Goal: Task Accomplishment & Management: Complete application form

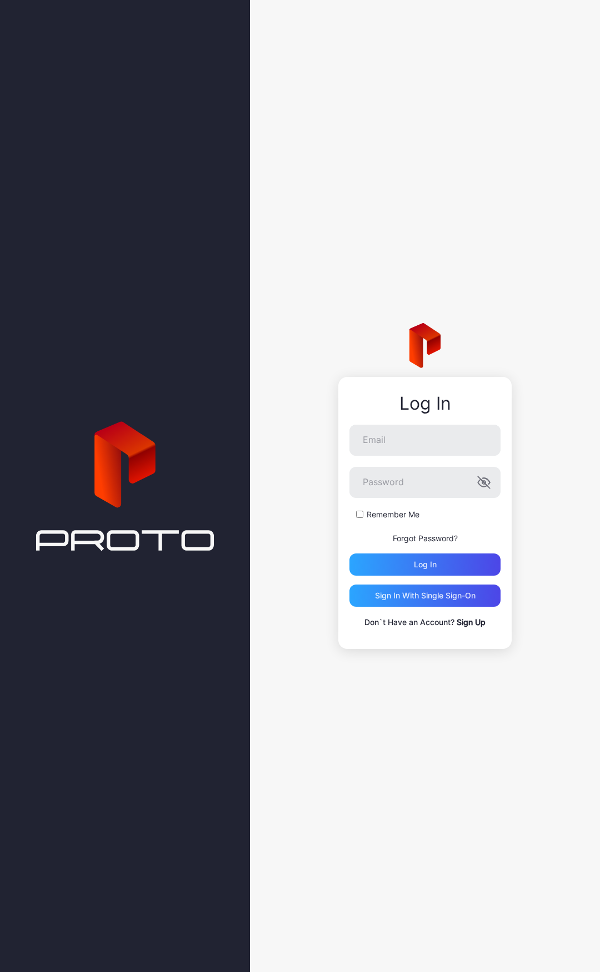
click at [474, 625] on link "Sign Up" at bounding box center [470, 621] width 29 height 9
click at [417, 600] on div "Sign in With Single Sign-On" at bounding box center [425, 595] width 100 height 9
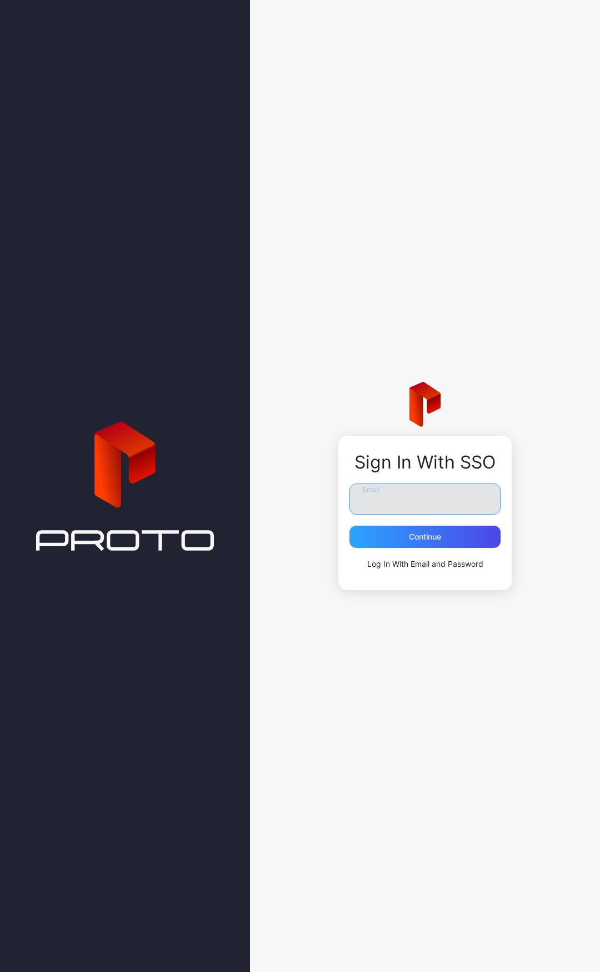
click at [408, 501] on input "Email" at bounding box center [424, 499] width 151 height 31
type input "**********"
click at [429, 533] on div "Continue" at bounding box center [425, 536] width 32 height 9
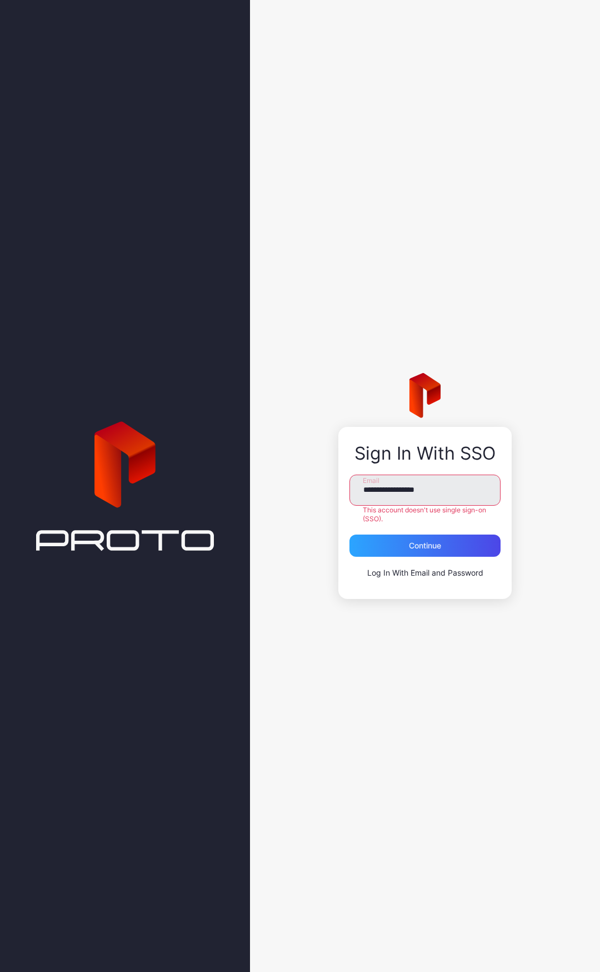
click at [460, 576] on link "Log In With Email and Password" at bounding box center [425, 572] width 116 height 9
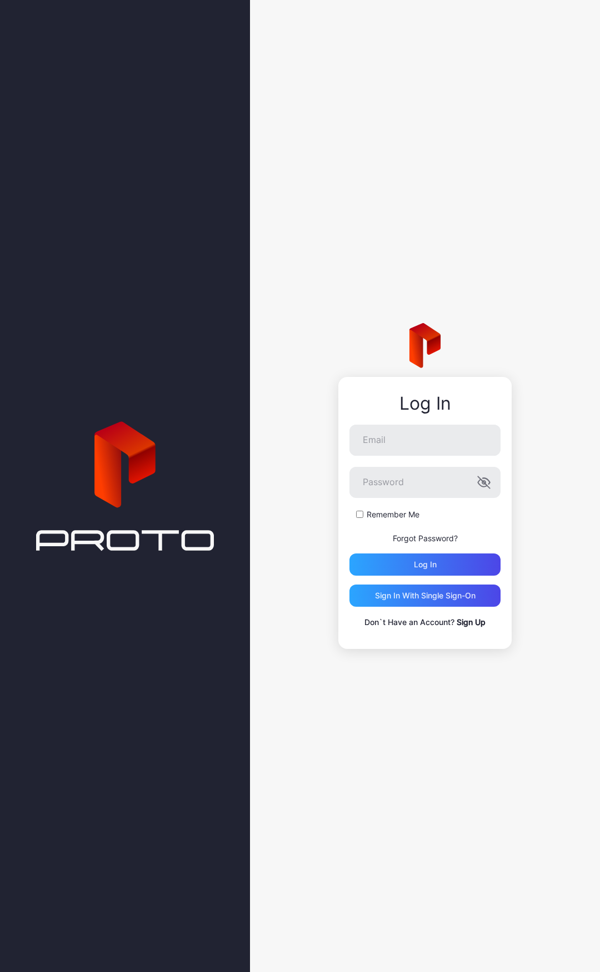
click at [470, 623] on link "Sign Up" at bounding box center [470, 621] width 29 height 9
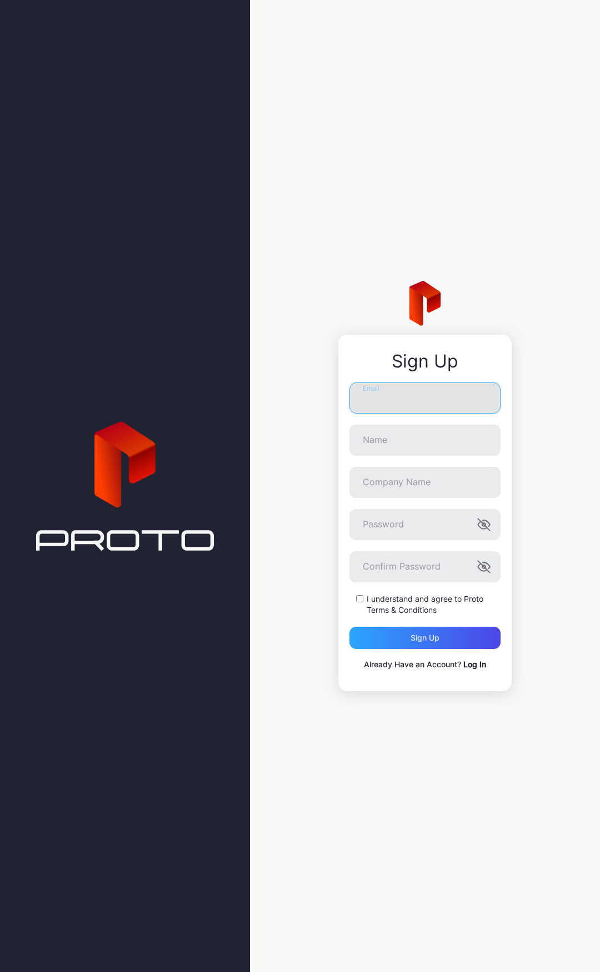
click at [377, 404] on input "Email" at bounding box center [424, 397] width 151 height 31
type input "**********"
drag, startPoint x: 423, startPoint y: 482, endPoint x: 316, endPoint y: 485, distance: 107.2
click at [316, 485] on div "**********" at bounding box center [425, 486] width 350 height 972
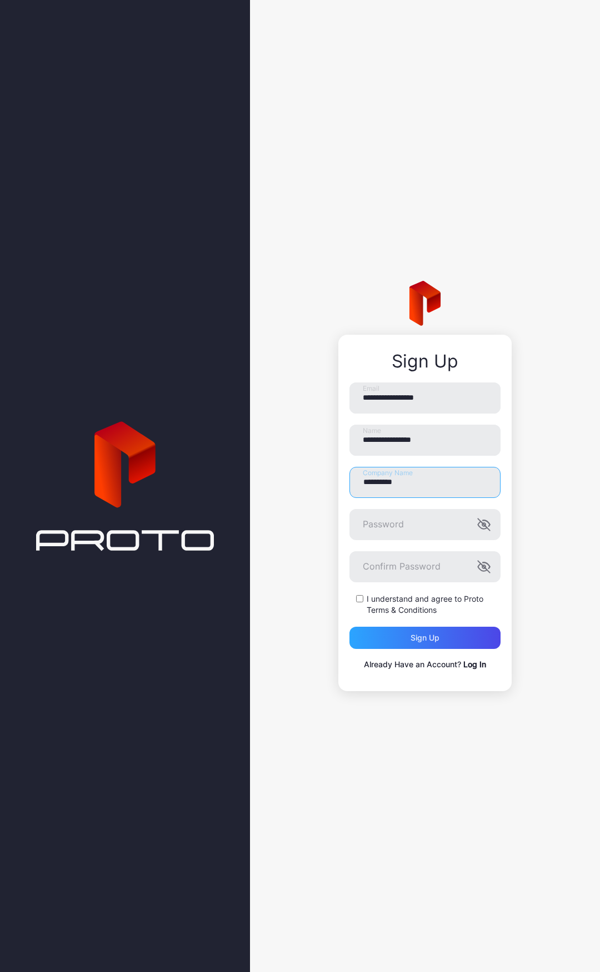
type input "*********"
click at [409, 634] on div "Sign up" at bounding box center [424, 638] width 151 height 22
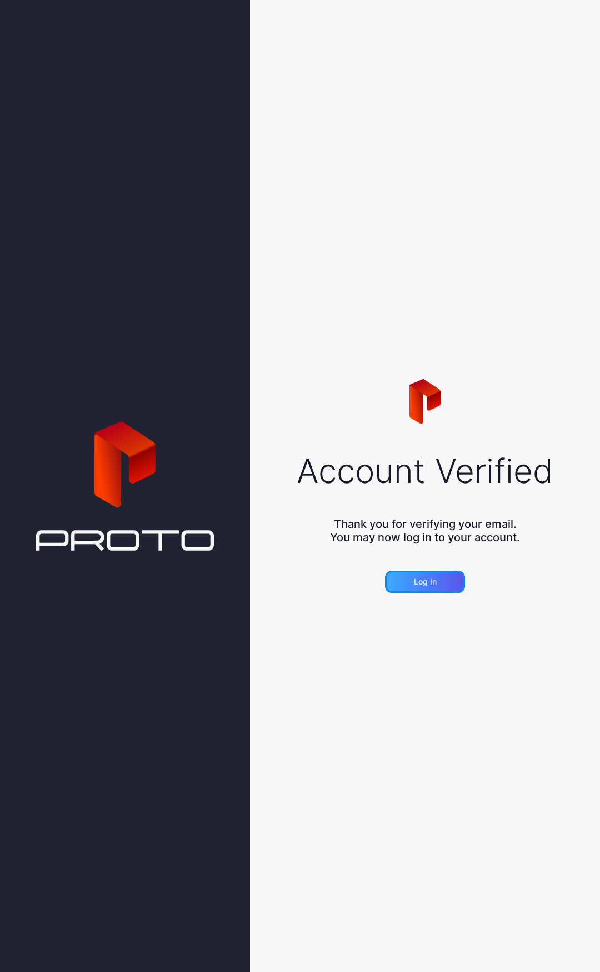
click at [424, 586] on div "Log in" at bounding box center [425, 582] width 80 height 22
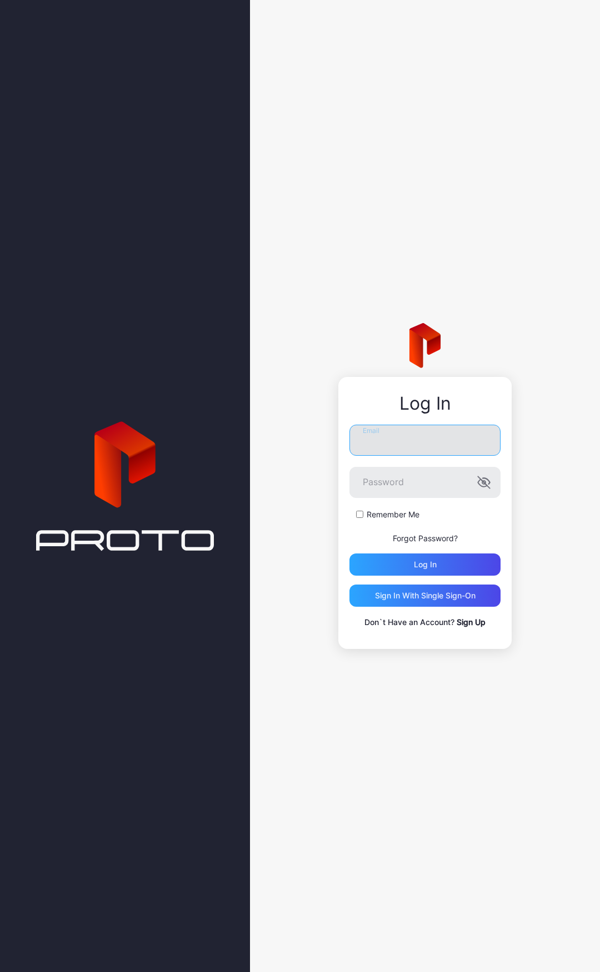
click at [372, 435] on input "Email" at bounding box center [424, 440] width 151 height 31
type input "**********"
click at [477, 476] on button "Password" at bounding box center [483, 482] width 13 height 13
click at [426, 557] on div "Log in" at bounding box center [424, 564] width 151 height 22
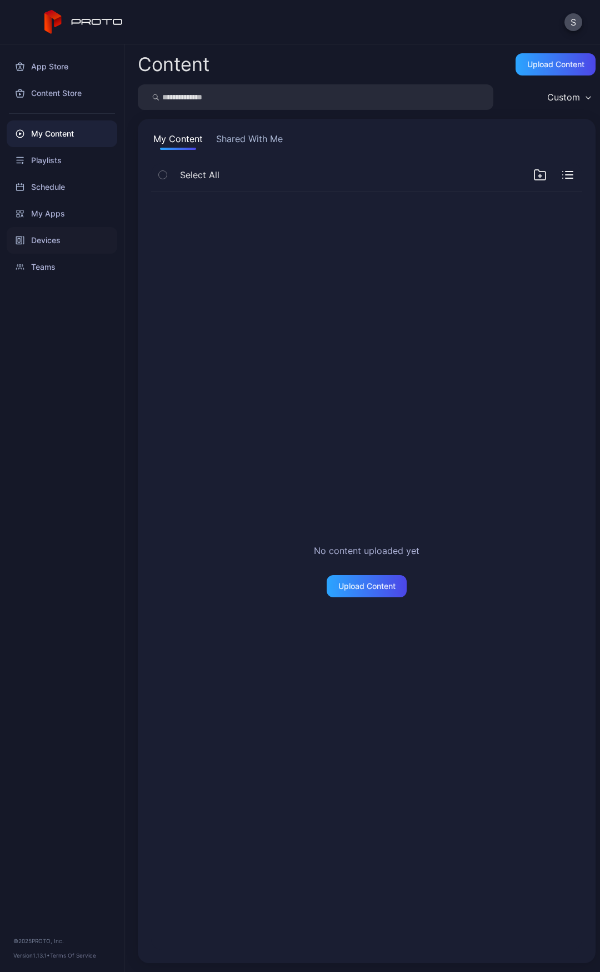
click at [44, 241] on div "Devices" at bounding box center [62, 240] width 110 height 27
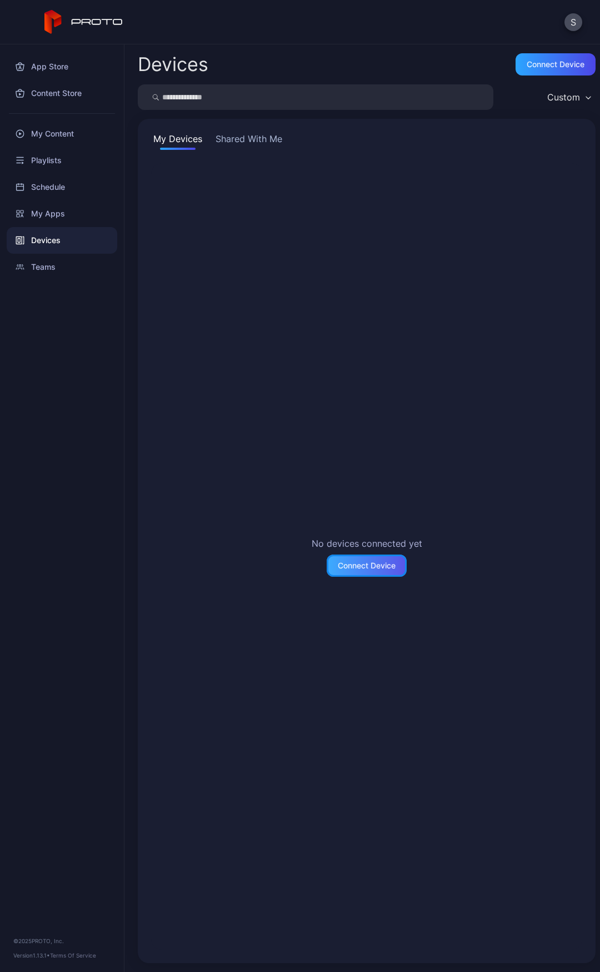
click at [350, 558] on div "Connect Device" at bounding box center [366, 566] width 80 height 22
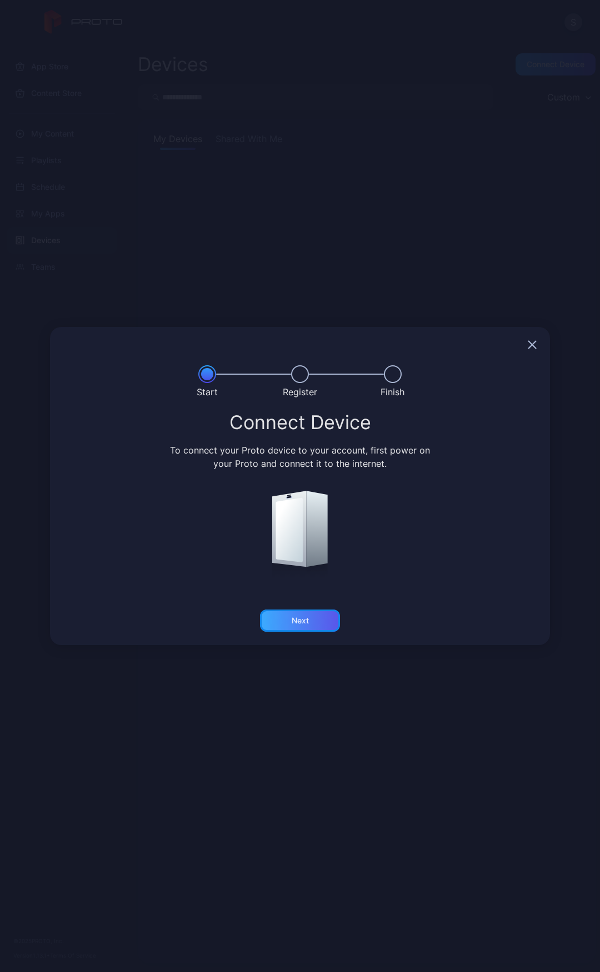
click at [296, 625] on div "Next" at bounding box center [299, 620] width 17 height 9
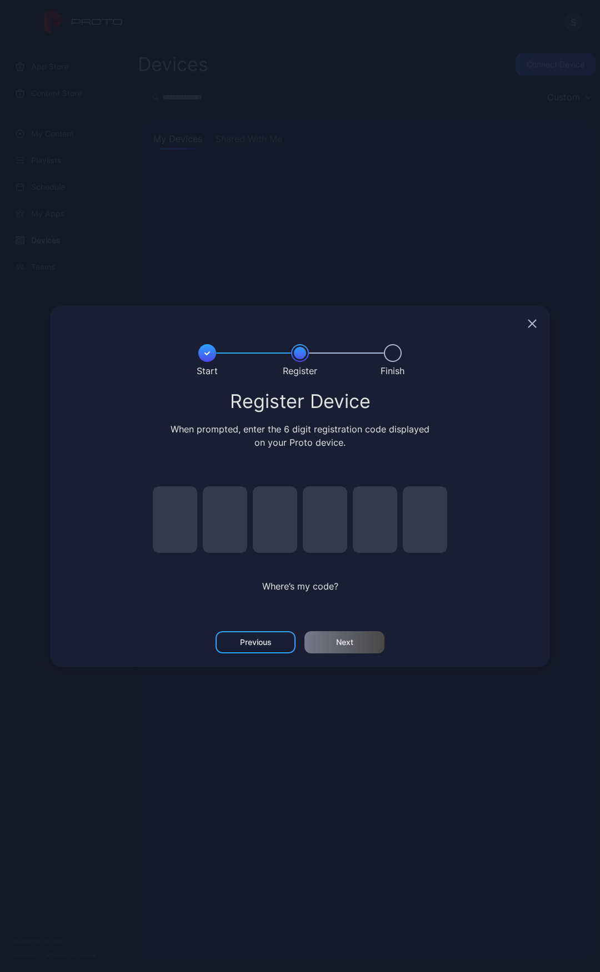
click at [184, 518] on input "pin code 1 of 6" at bounding box center [175, 519] width 44 height 67
type input "*"
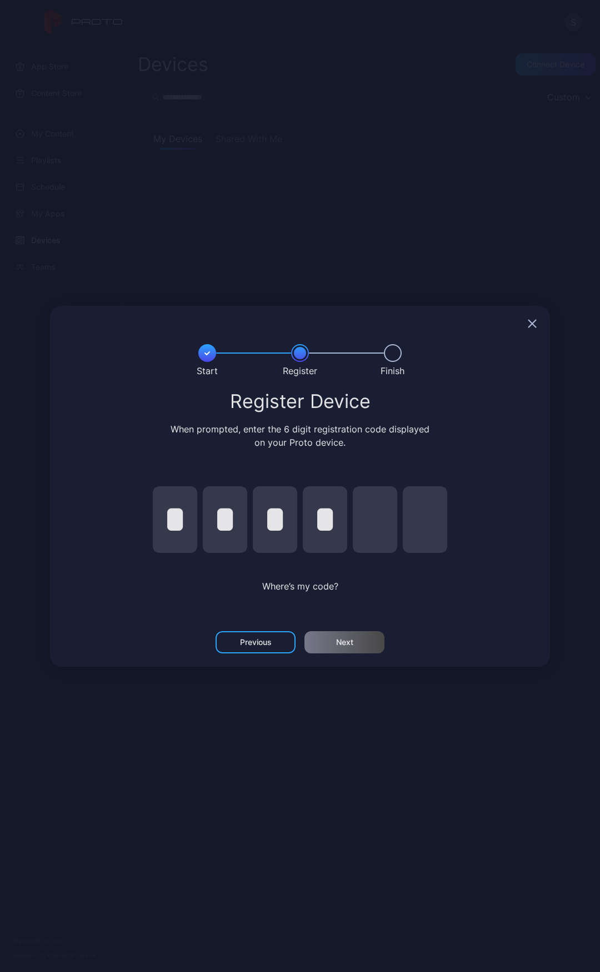
type input "*"
click at [347, 655] on div "Previous Next" at bounding box center [300, 649] width 500 height 36
click at [354, 649] on div "Next" at bounding box center [344, 642] width 80 height 22
click at [190, 526] on input "*" at bounding box center [175, 519] width 44 height 67
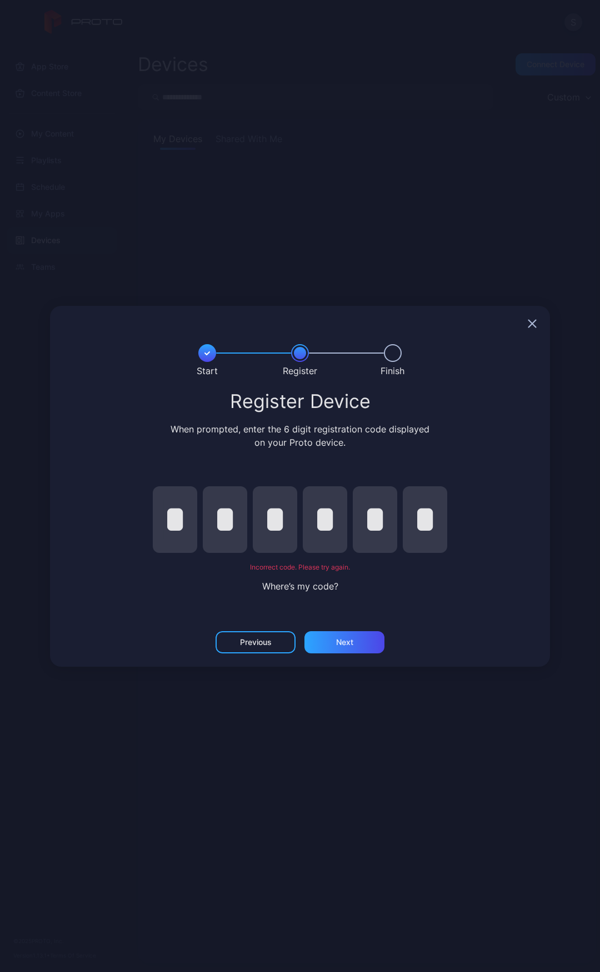
click at [190, 526] on input "*" at bounding box center [175, 519] width 44 height 67
click at [527, 325] on div at bounding box center [300, 324] width 500 height 36
click at [536, 328] on div at bounding box center [300, 324] width 500 height 36
click at [533, 326] on icon "button" at bounding box center [531, 323] width 7 height 7
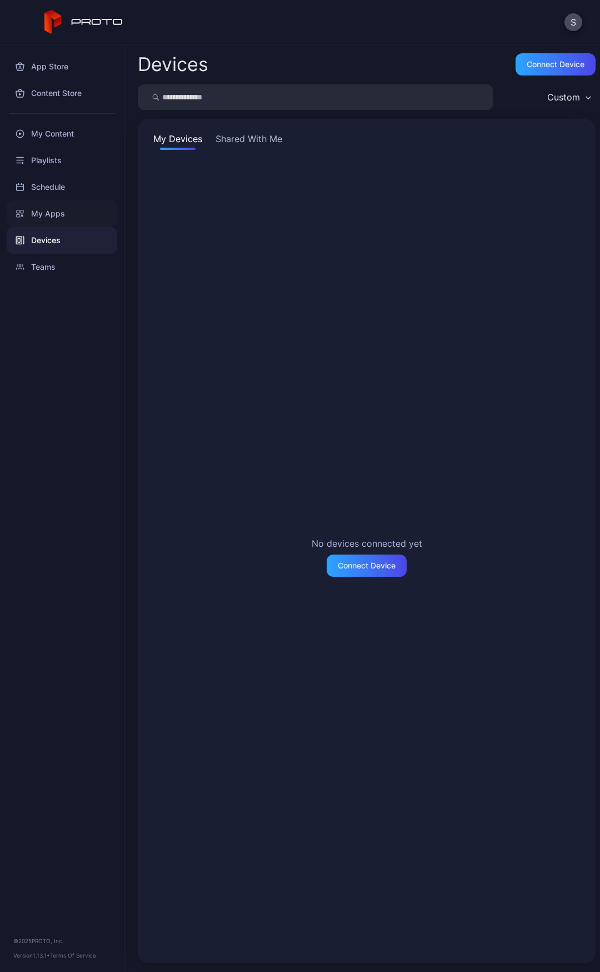
click at [52, 213] on div "My Apps" at bounding box center [62, 213] width 110 height 27
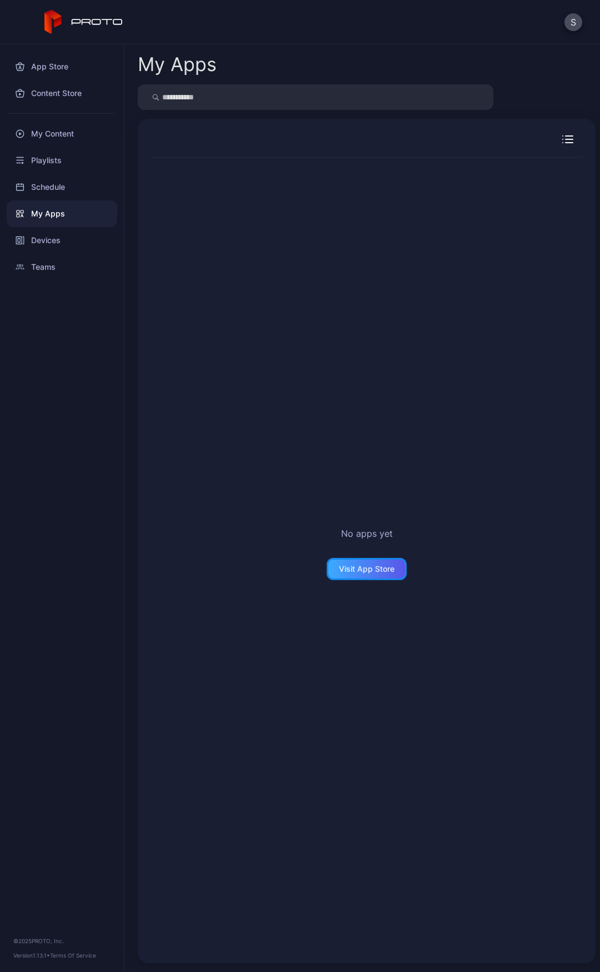
click at [359, 565] on div "Visit App Store" at bounding box center [367, 569] width 56 height 9
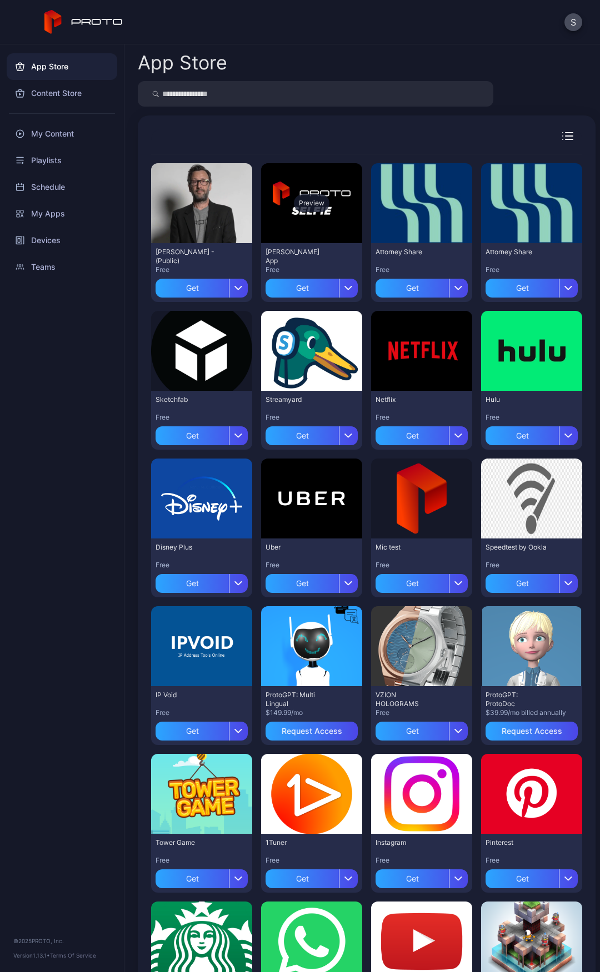
click at [316, 198] on div "Preview" at bounding box center [312, 203] width 36 height 18
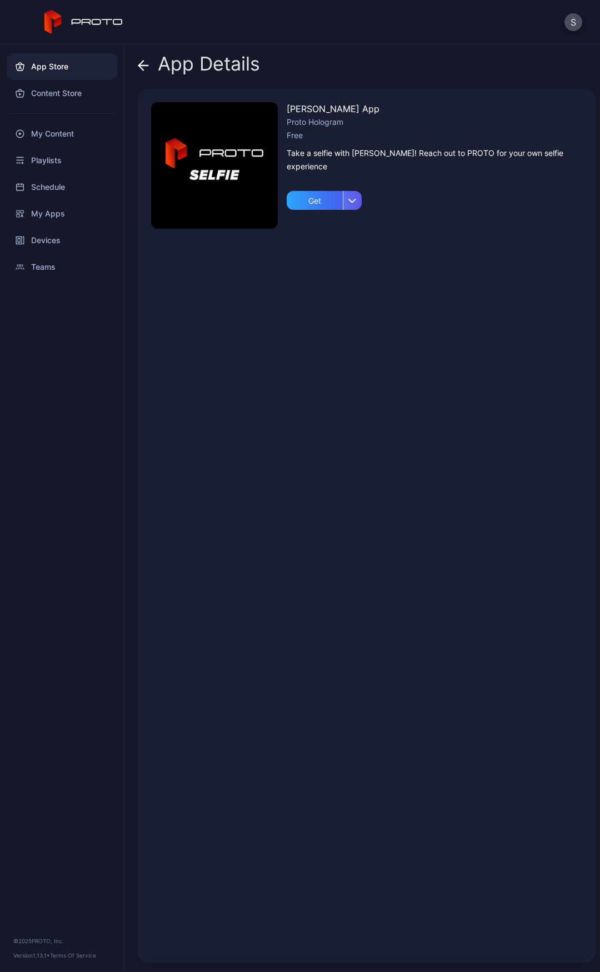
click at [350, 203] on icon "button" at bounding box center [352, 200] width 8 height 4
click at [291, 231] on button "Get" at bounding box center [324, 233] width 94 height 36
click at [331, 210] on div "David Selfie App Proto Hologram Free Take a selfie with David Nussbaum! Reach o…" at bounding box center [433, 526] width 295 height 848
click at [328, 203] on div "My Apps" at bounding box center [324, 200] width 34 height 9
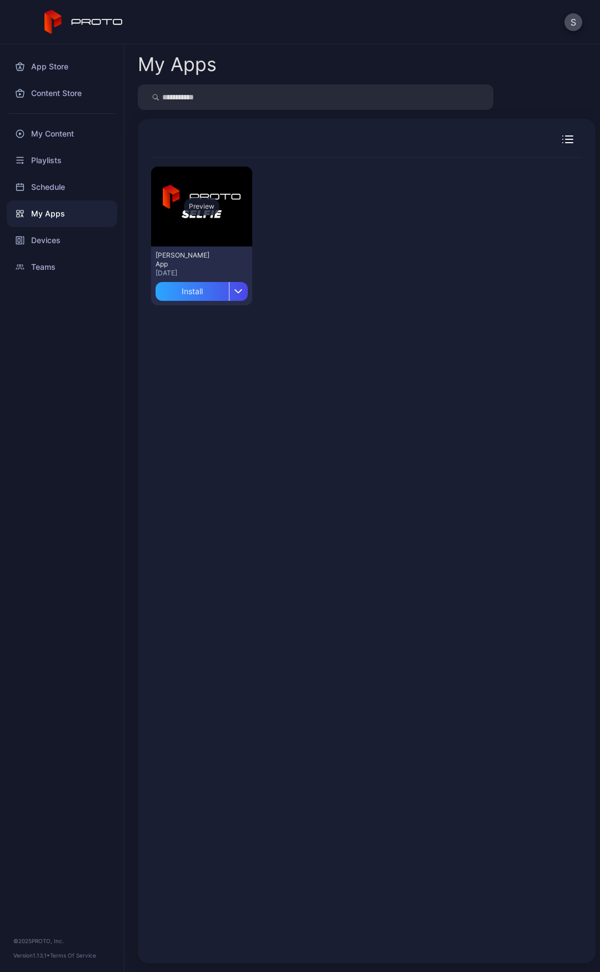
click at [238, 207] on div "Preview" at bounding box center [201, 207] width 101 height 80
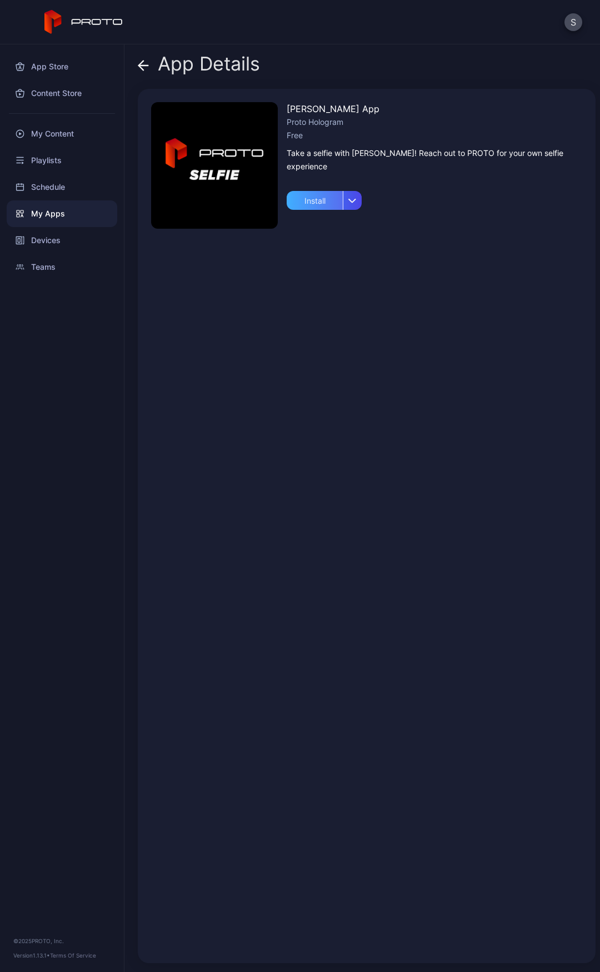
click at [325, 207] on div "Install" at bounding box center [314, 200] width 56 height 19
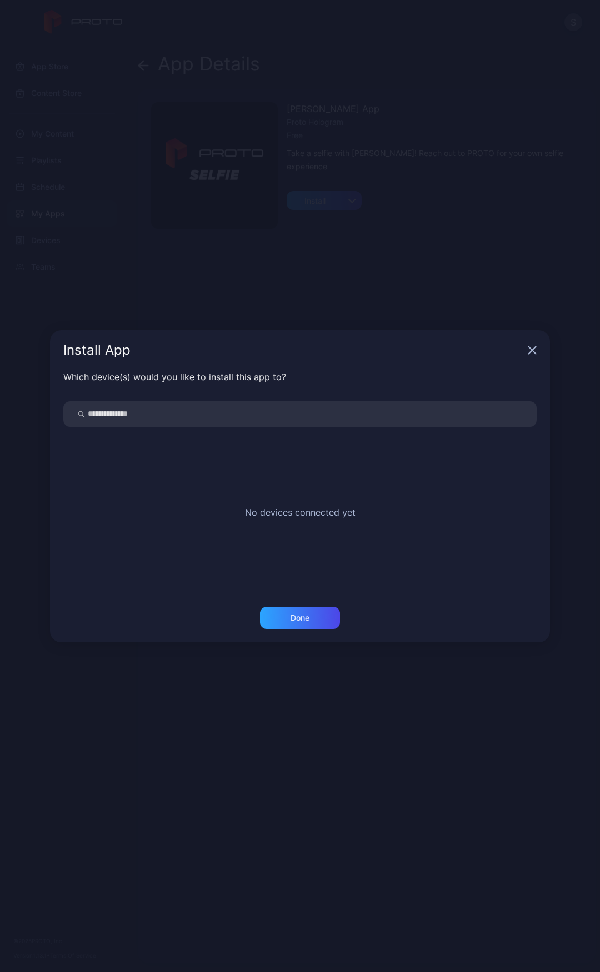
click at [144, 401] on input "search" at bounding box center [299, 414] width 473 height 26
click at [528, 350] on icon "button" at bounding box center [531, 350] width 9 height 9
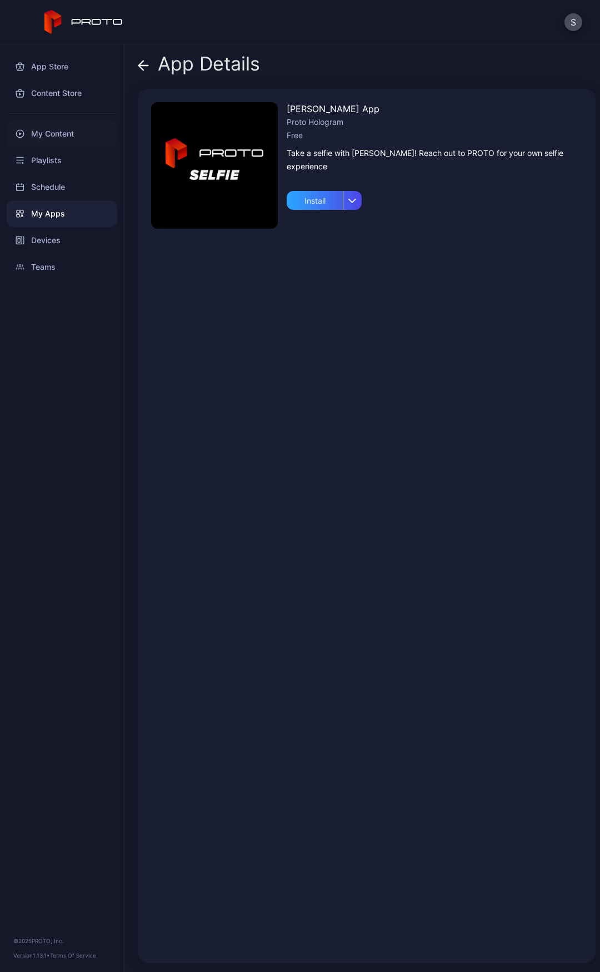
click at [67, 139] on div "My Content" at bounding box center [62, 133] width 110 height 27
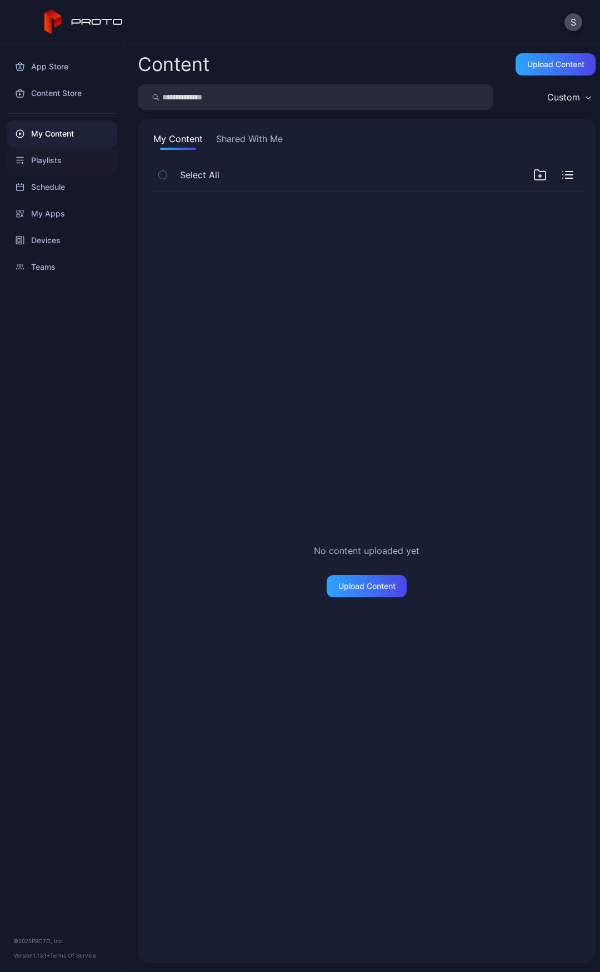
click at [50, 169] on div "Playlists" at bounding box center [62, 160] width 110 height 27
click at [53, 182] on div "Schedule" at bounding box center [62, 187] width 110 height 27
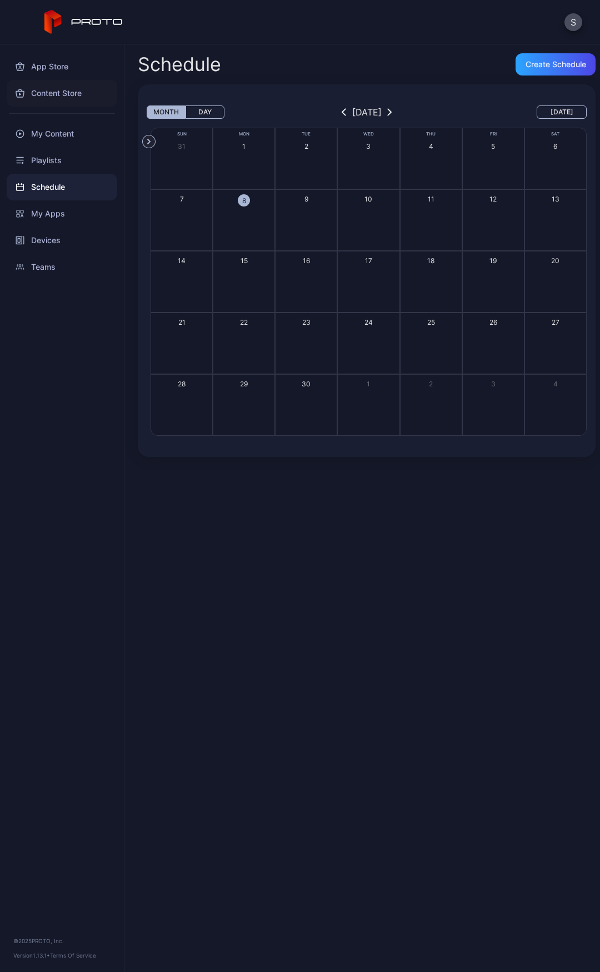
click at [52, 98] on div "Content Store" at bounding box center [62, 93] width 110 height 27
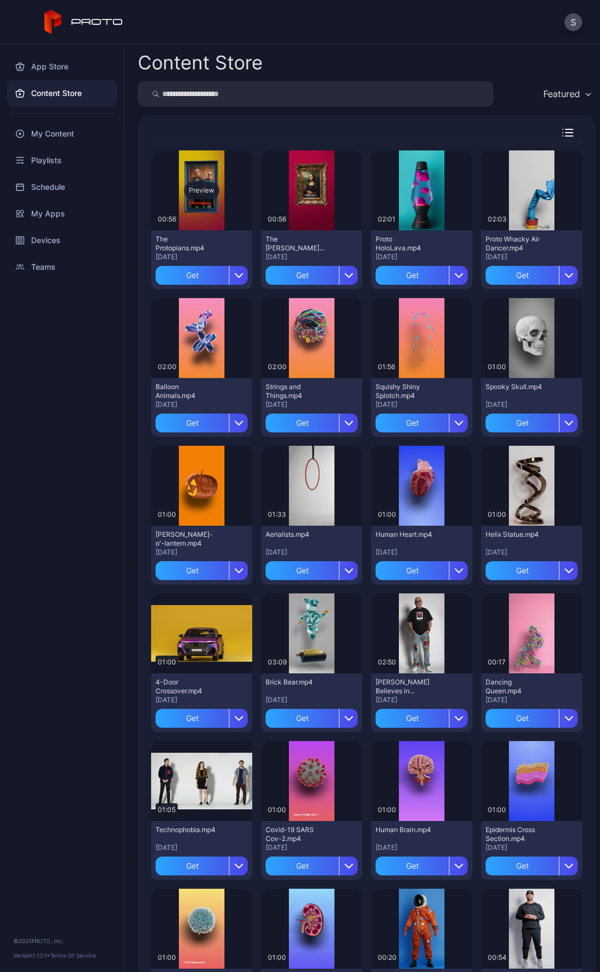
click at [195, 173] on div "Preview" at bounding box center [201, 190] width 101 height 80
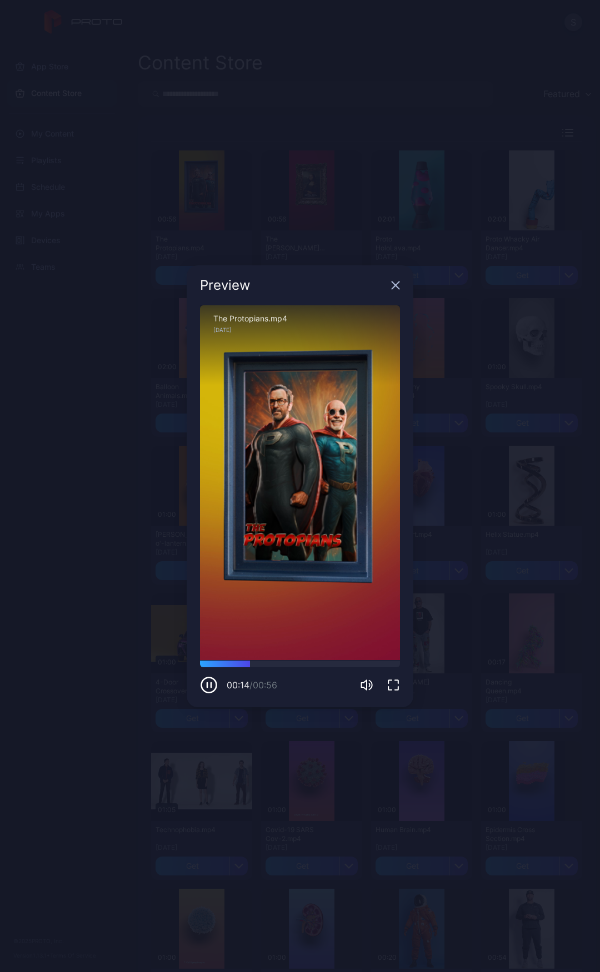
click at [425, 603] on div "Preview Sorry, your browser doesn‘t support embedded videos 00:14 / 00:56 The P…" at bounding box center [300, 486] width 600 height 972
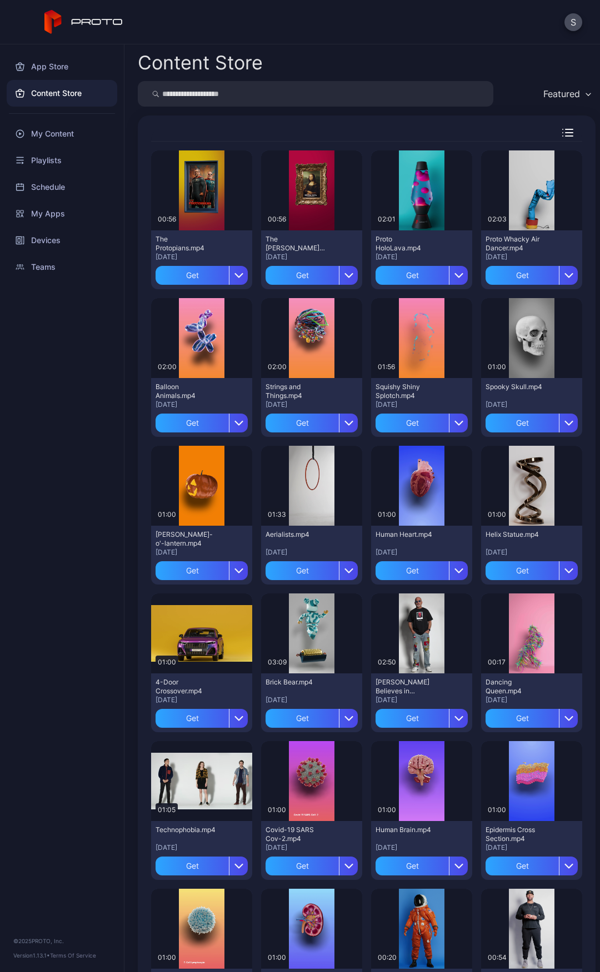
scroll to position [167, 0]
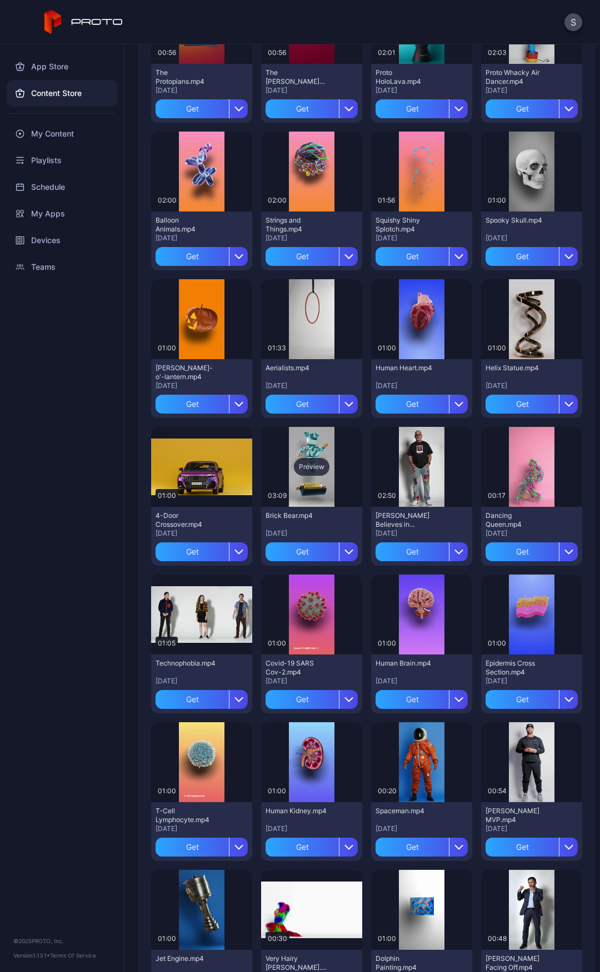
click at [303, 469] on div "Preview" at bounding box center [312, 467] width 36 height 18
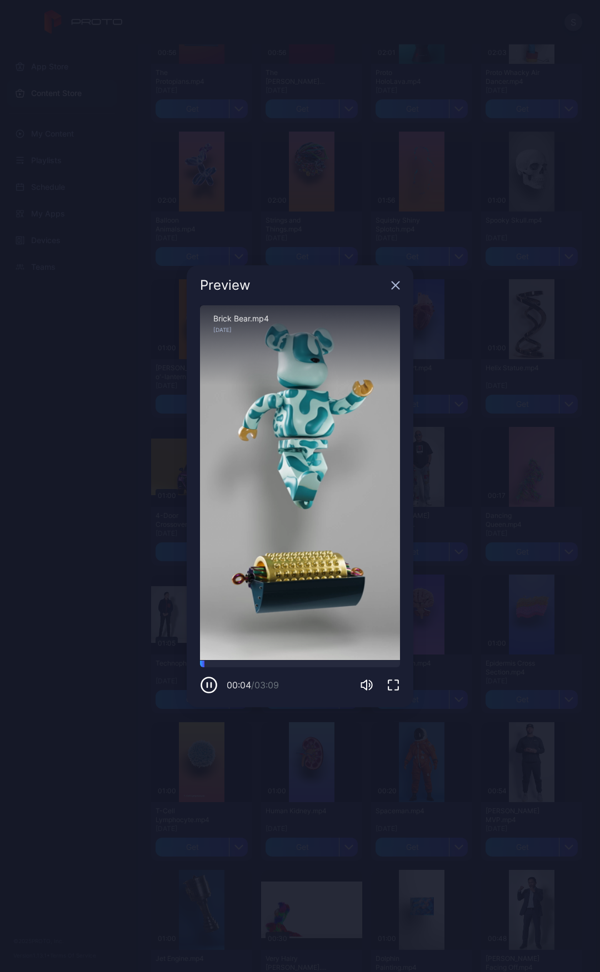
click at [466, 548] on div "Preview Sorry, your browser doesn‘t support embedded videos 00:04 / 03:09 Brick…" at bounding box center [300, 486] width 600 height 972
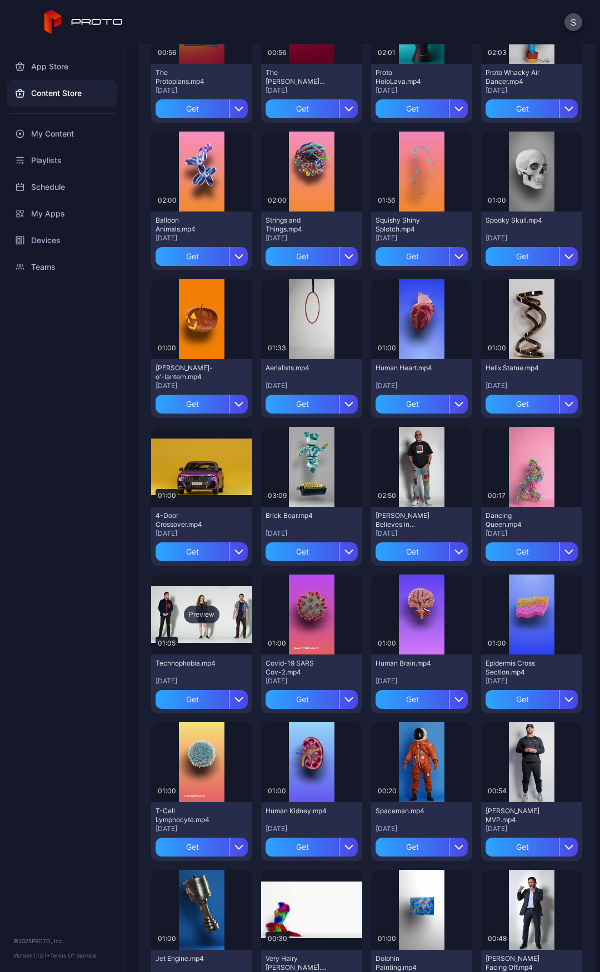
click at [194, 623] on div "Preview" at bounding box center [201, 615] width 101 height 80
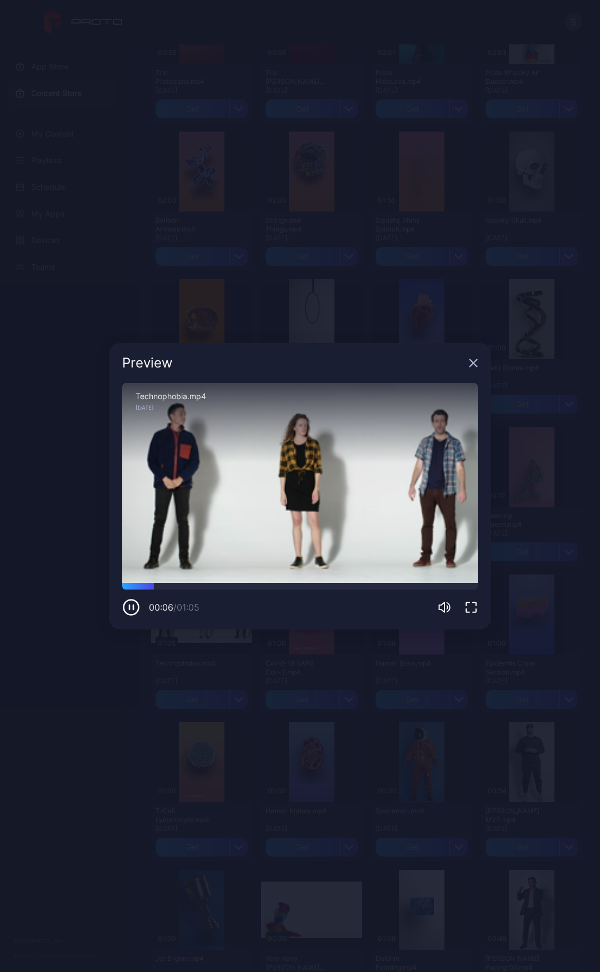
click at [361, 749] on div "Preview Sorry, your browser doesn‘t support embedded videos 00:06 / 01:05 Techn…" at bounding box center [300, 486] width 600 height 972
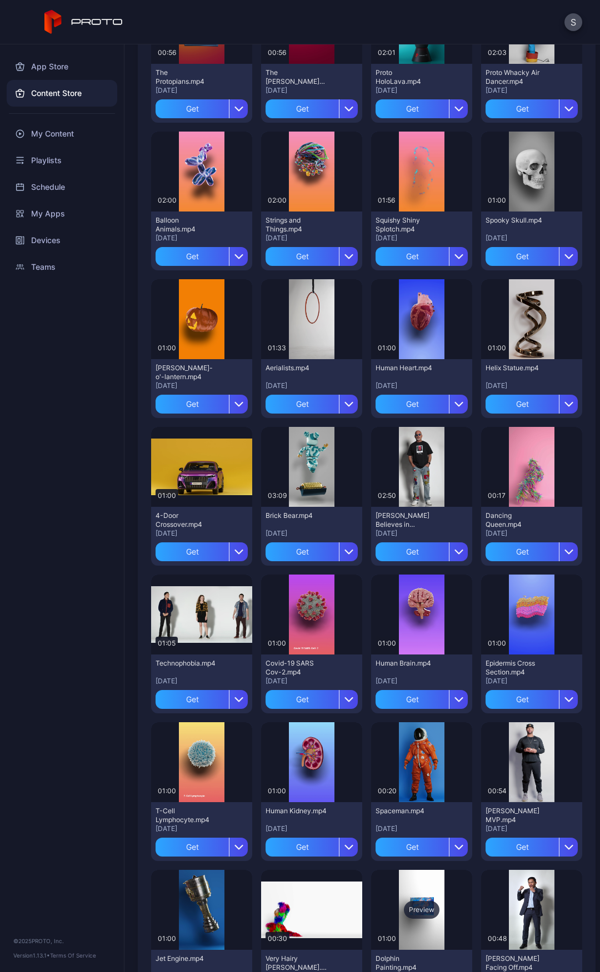
scroll to position [333, 0]
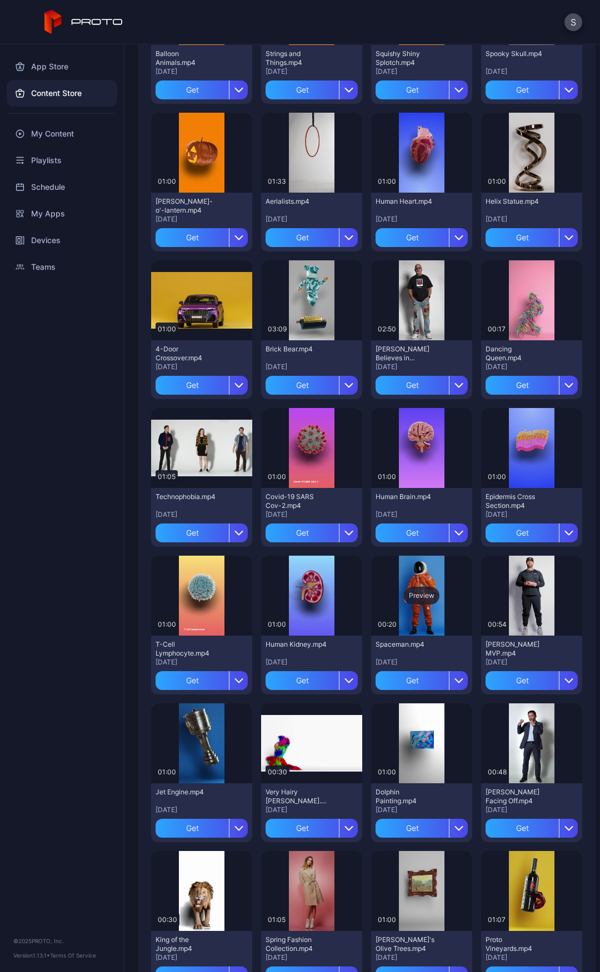
click at [418, 595] on div "Preview" at bounding box center [422, 596] width 36 height 18
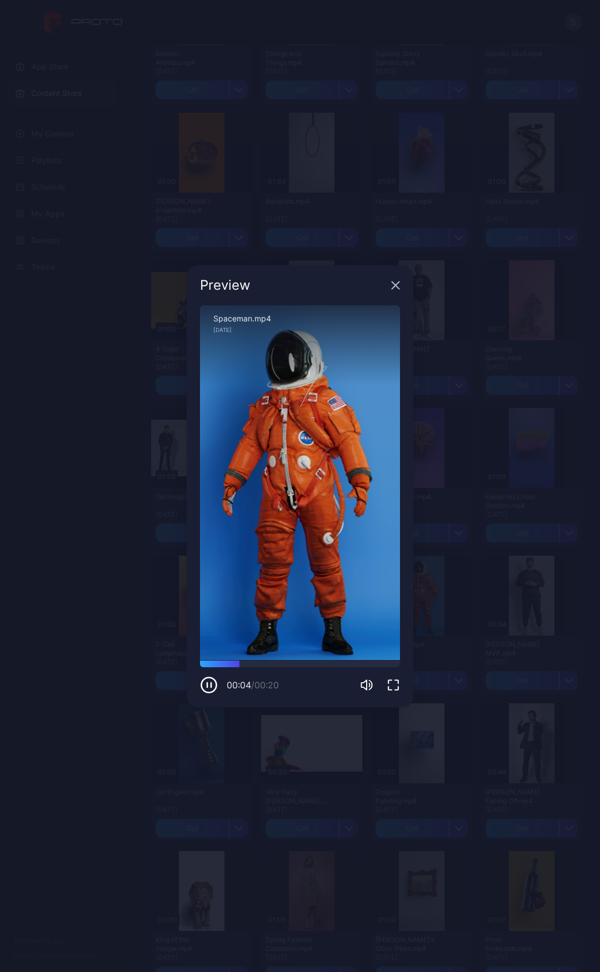
click at [412, 723] on div "Preview Sorry, your browser doesn‘t support embedded videos 00:04 / 00:20 Space…" at bounding box center [300, 486] width 600 height 972
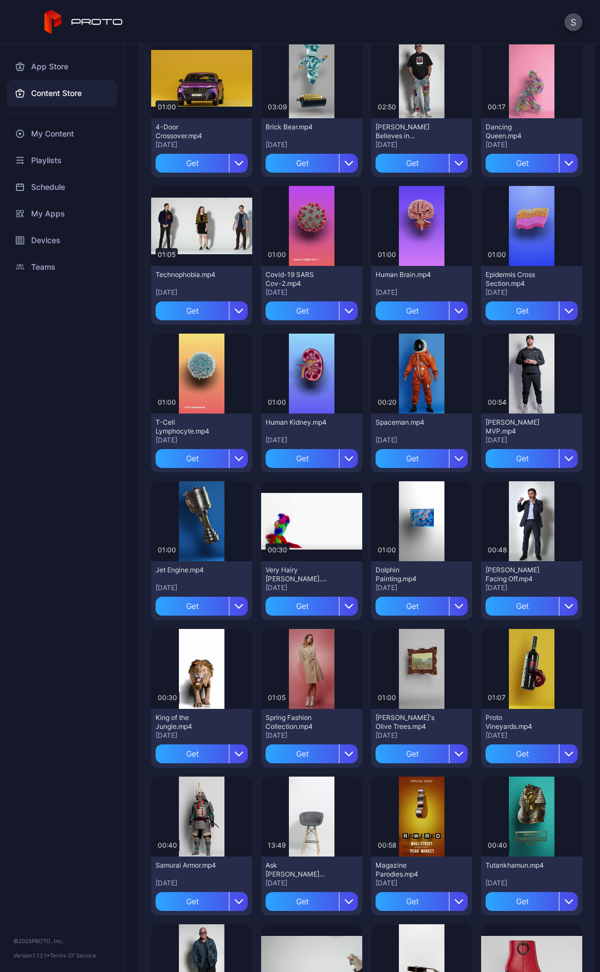
scroll to position [777, 0]
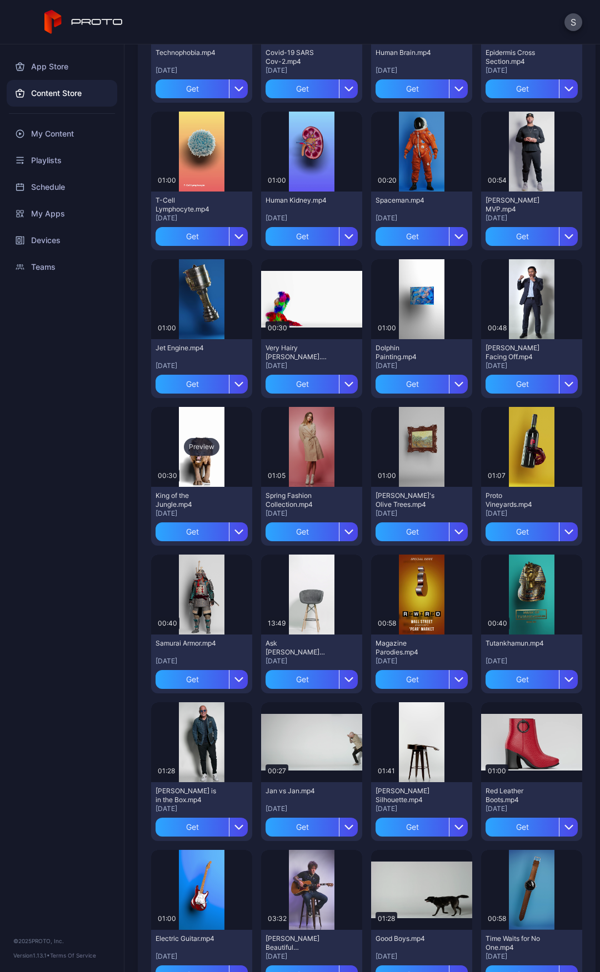
click at [183, 429] on div "Preview" at bounding box center [201, 447] width 101 height 80
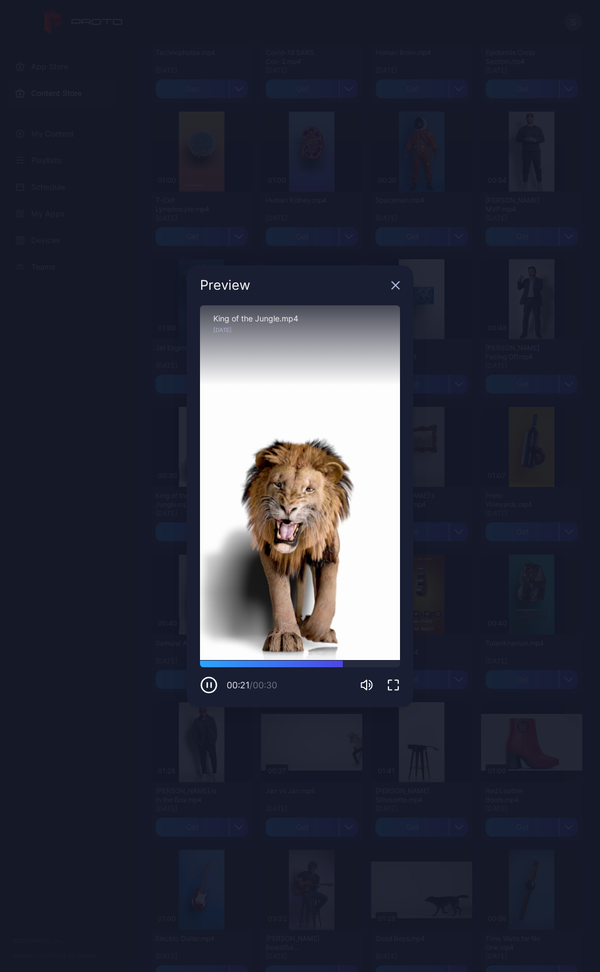
click at [14, 457] on div "Preview Sorry, your browser doesn‘t support embedded videos 00:21 / 00:30 King …" at bounding box center [300, 486] width 600 height 972
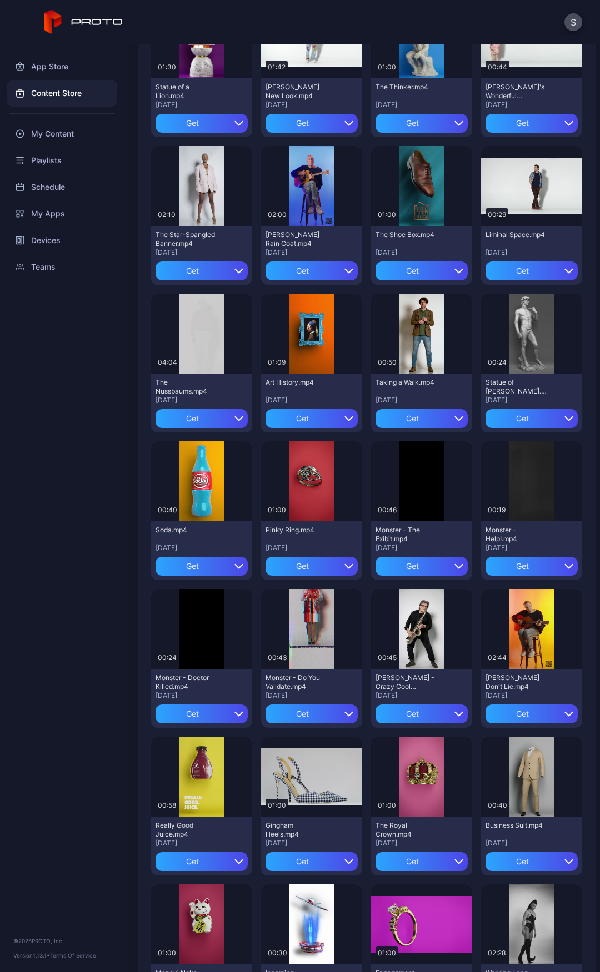
scroll to position [1832, 0]
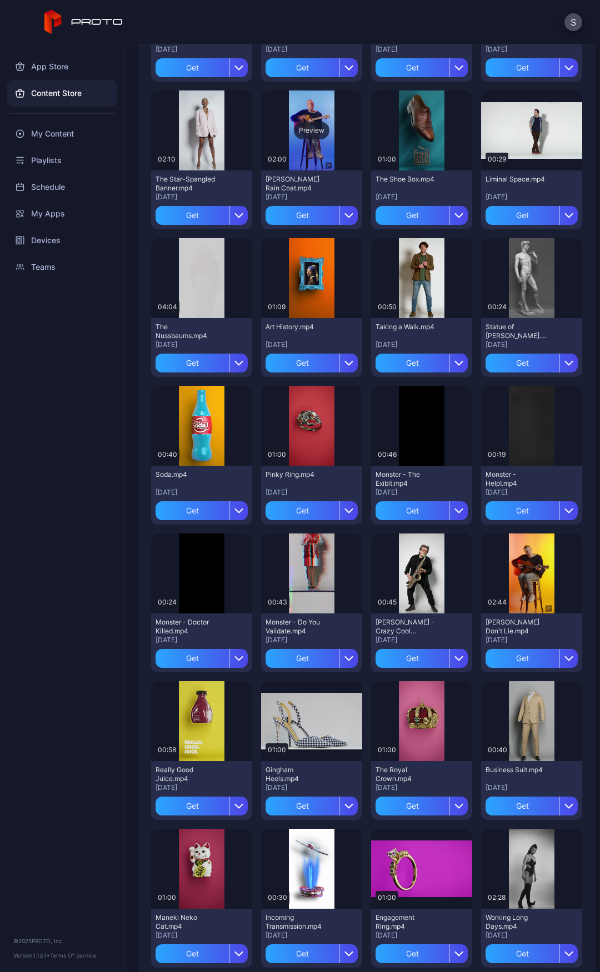
click at [296, 142] on div "Preview" at bounding box center [311, 130] width 101 height 80
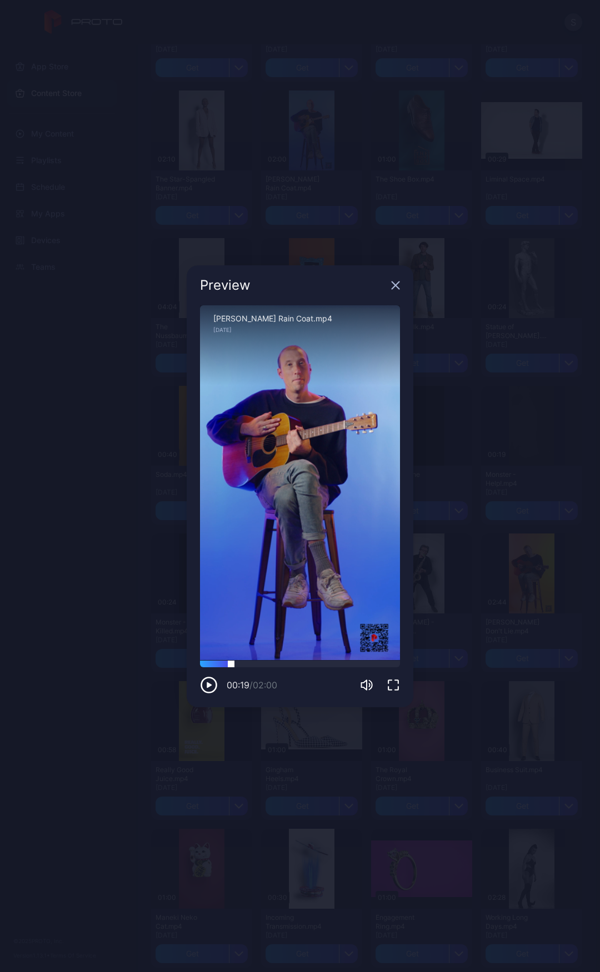
click at [231, 666] on div at bounding box center [300, 664] width 200 height 7
click at [264, 663] on div at bounding box center [300, 664] width 200 height 7
click at [482, 636] on div "Preview Sorry, your browser doesn‘t support embedded videos 00:39 / 02:00 Ryan …" at bounding box center [300, 486] width 600 height 972
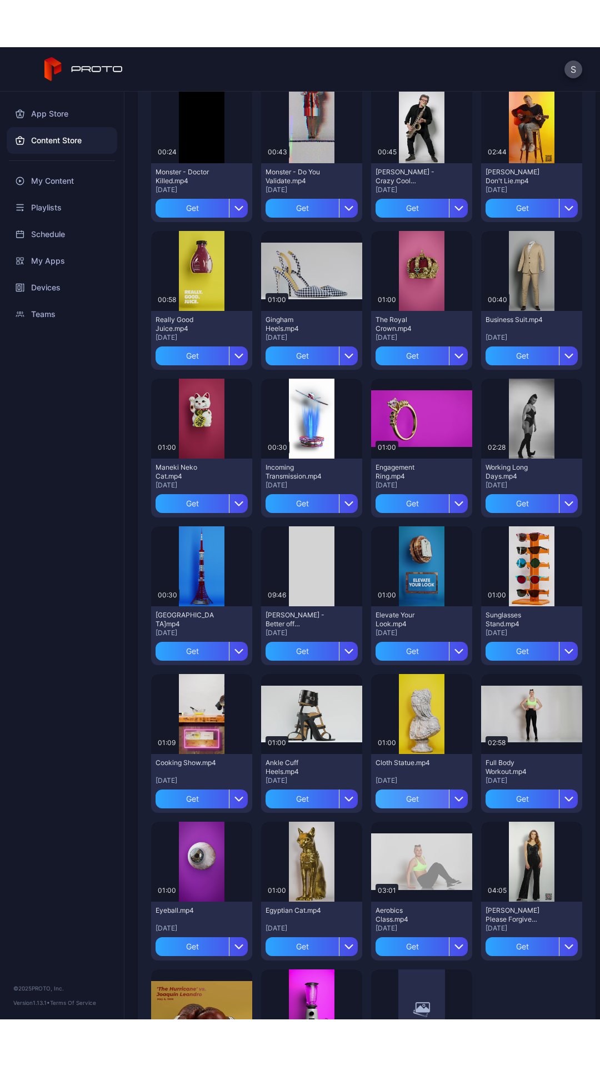
scroll to position [2449, 0]
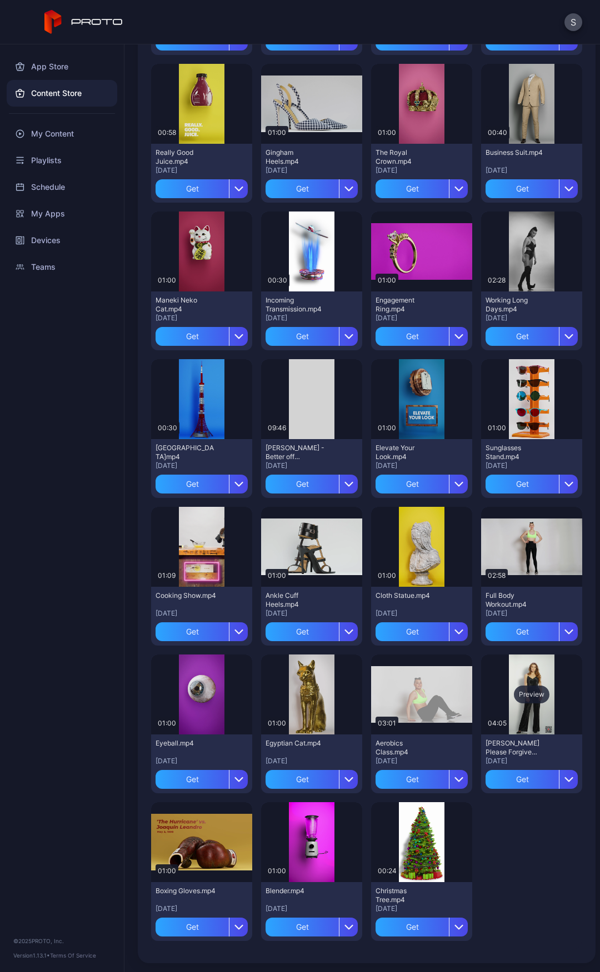
click at [522, 701] on div "Preview" at bounding box center [531, 695] width 36 height 18
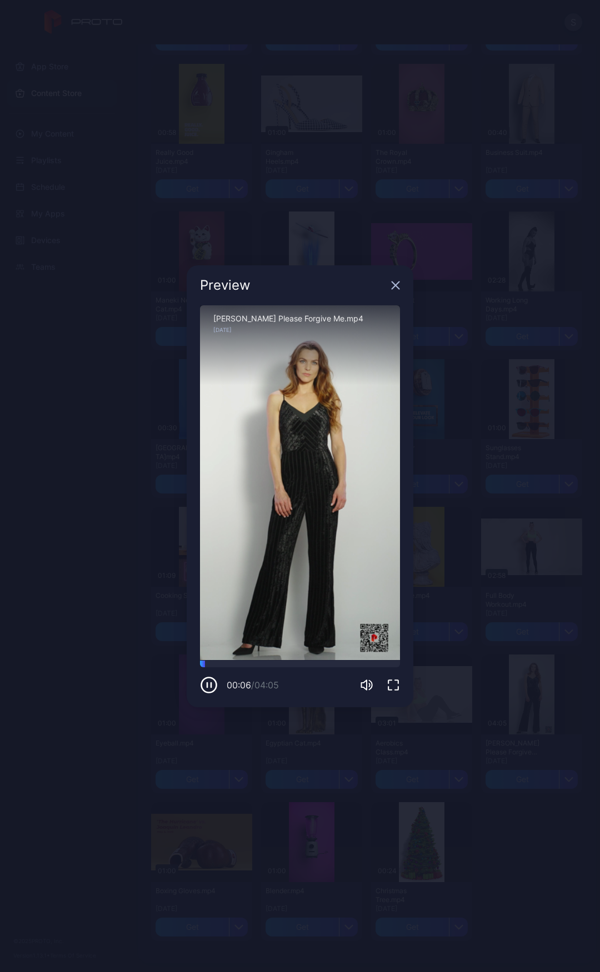
click at [392, 684] on icon "button" at bounding box center [392, 684] width 13 height 13
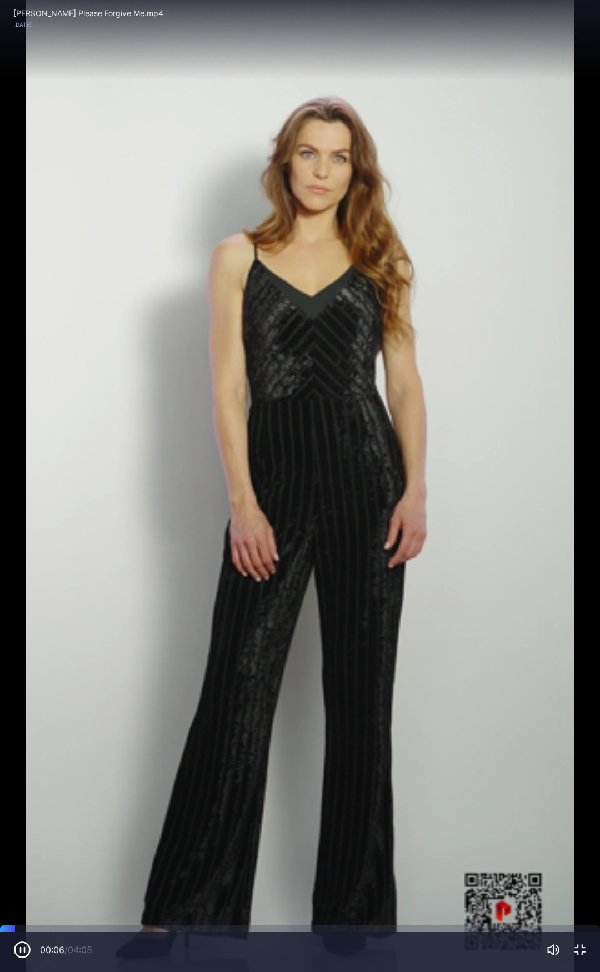
scroll to position [2355, 0]
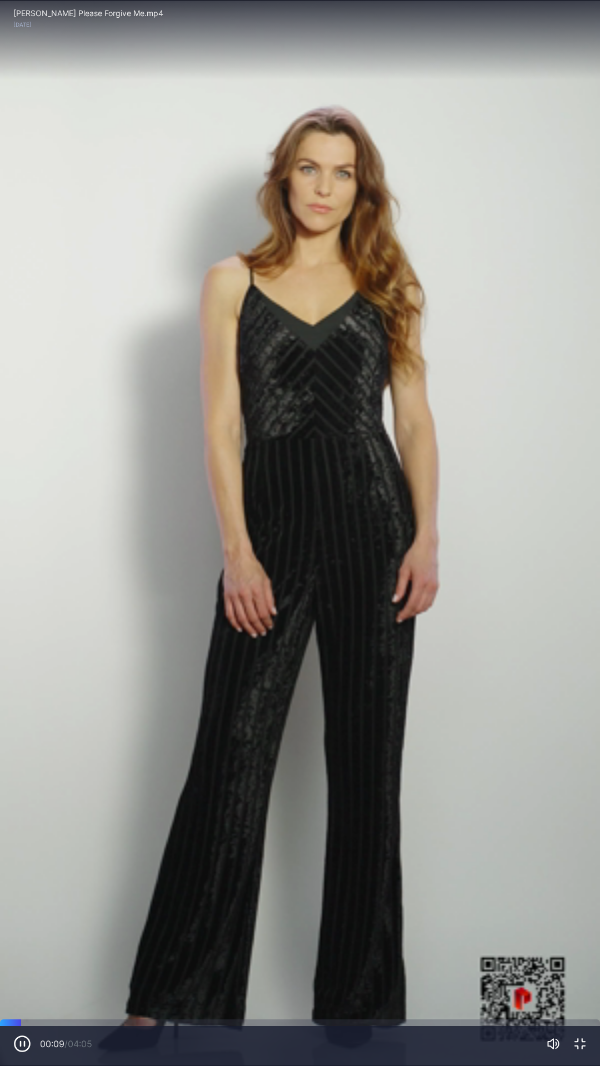
click at [477, 680] on div "Sorry, your browser doesn‘t support embedded videos" at bounding box center [300, 533] width 600 height 1066
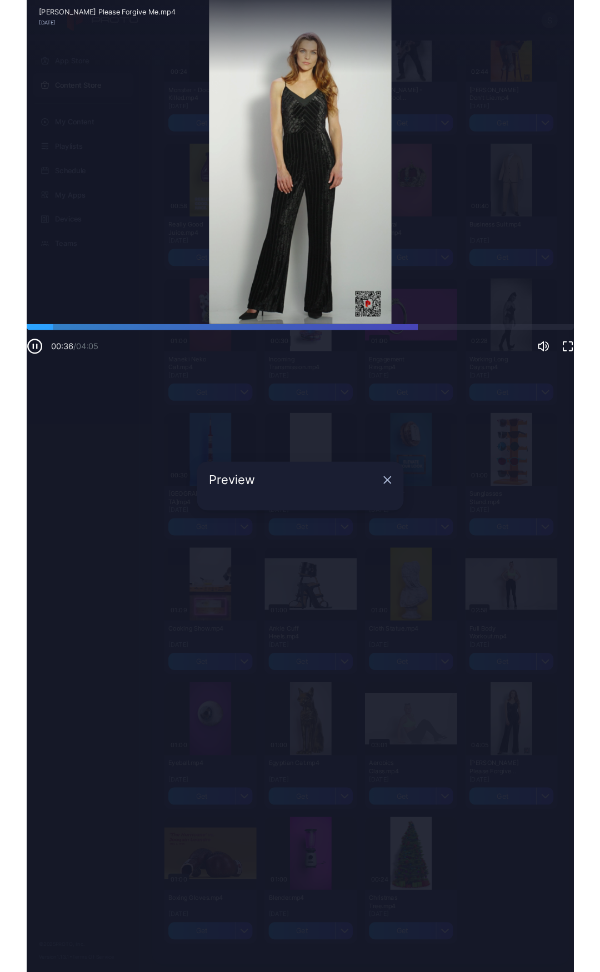
scroll to position [2449, 0]
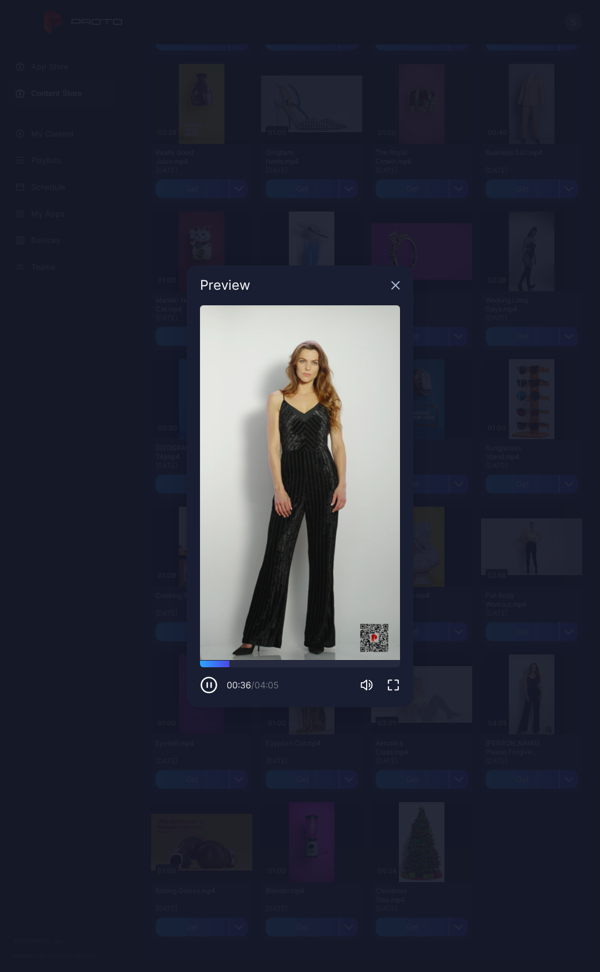
click at [404, 271] on div "Preview" at bounding box center [300, 285] width 226 height 40
click at [393, 287] on icon "button" at bounding box center [395, 284] width 7 height 7
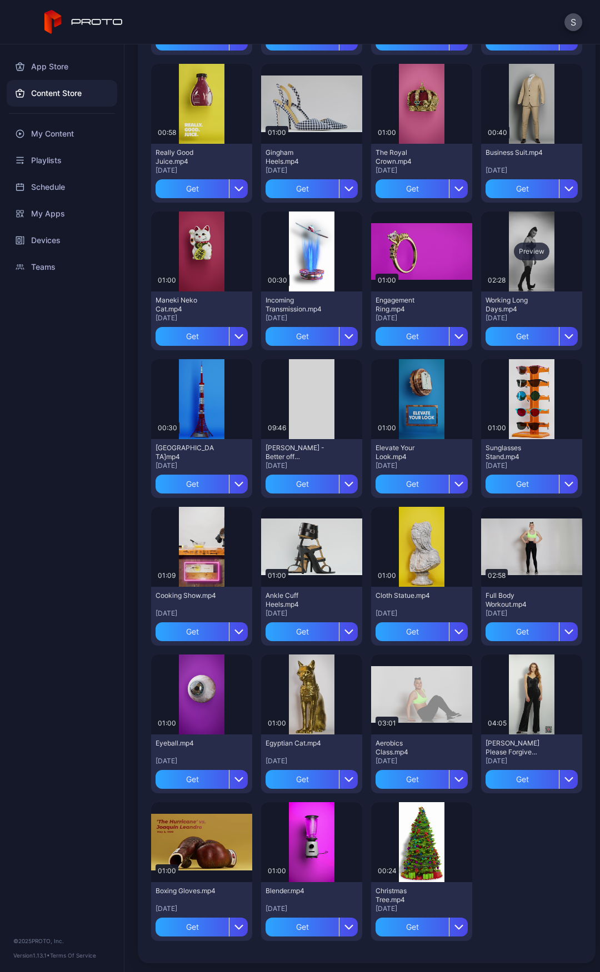
click at [513, 280] on div "Preview" at bounding box center [531, 252] width 101 height 80
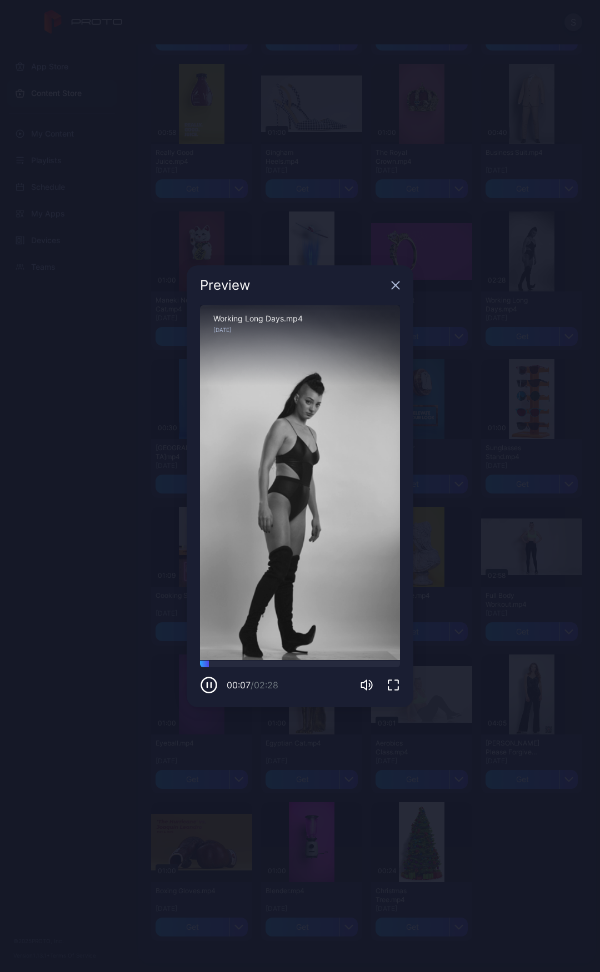
click at [386, 285] on div "Preview" at bounding box center [300, 285] width 226 height 40
click at [394, 286] on icon "button" at bounding box center [395, 284] width 7 height 7
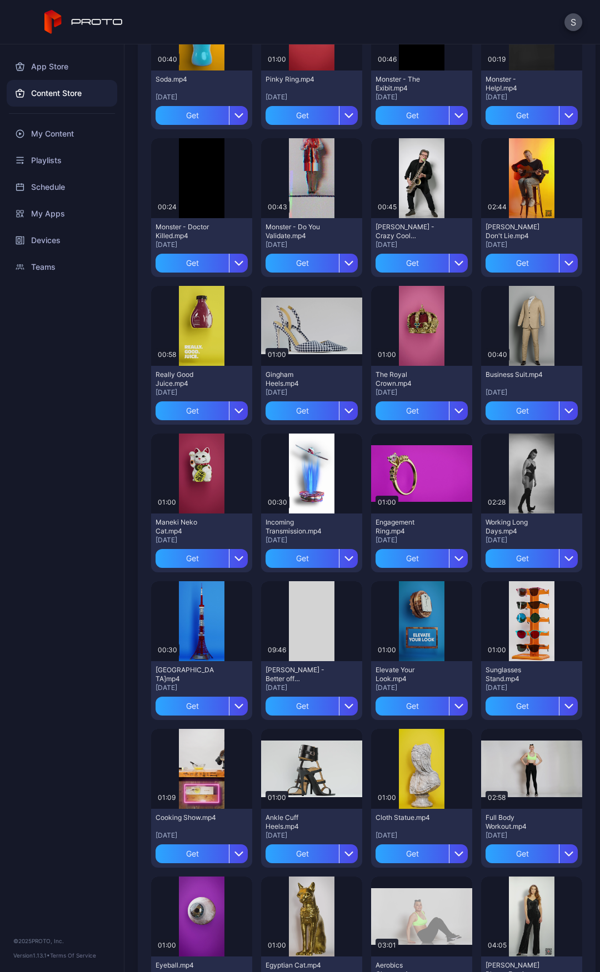
scroll to position [2061, 0]
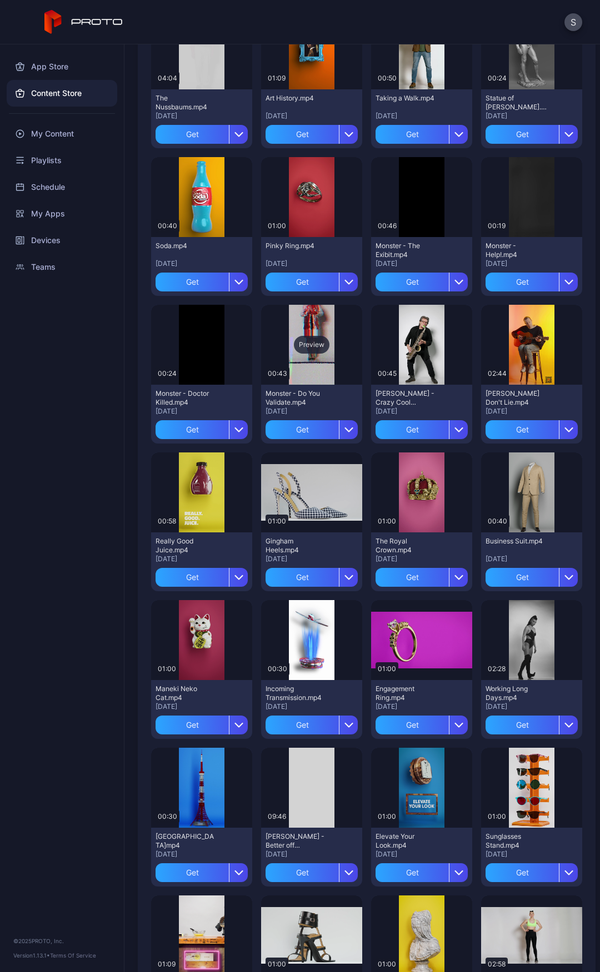
click at [308, 362] on div "Preview" at bounding box center [311, 345] width 101 height 80
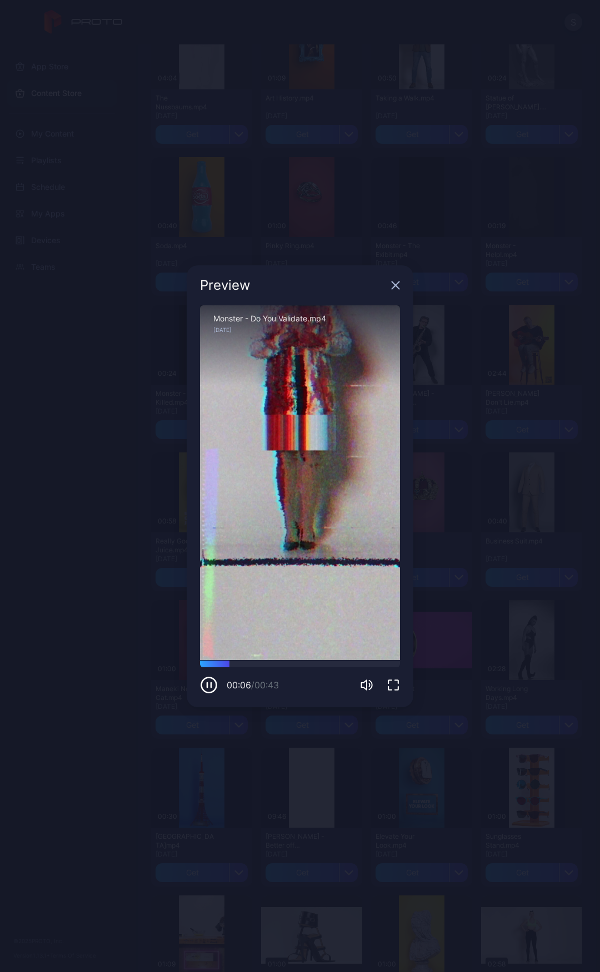
click at [392, 284] on icon "button" at bounding box center [395, 285] width 9 height 9
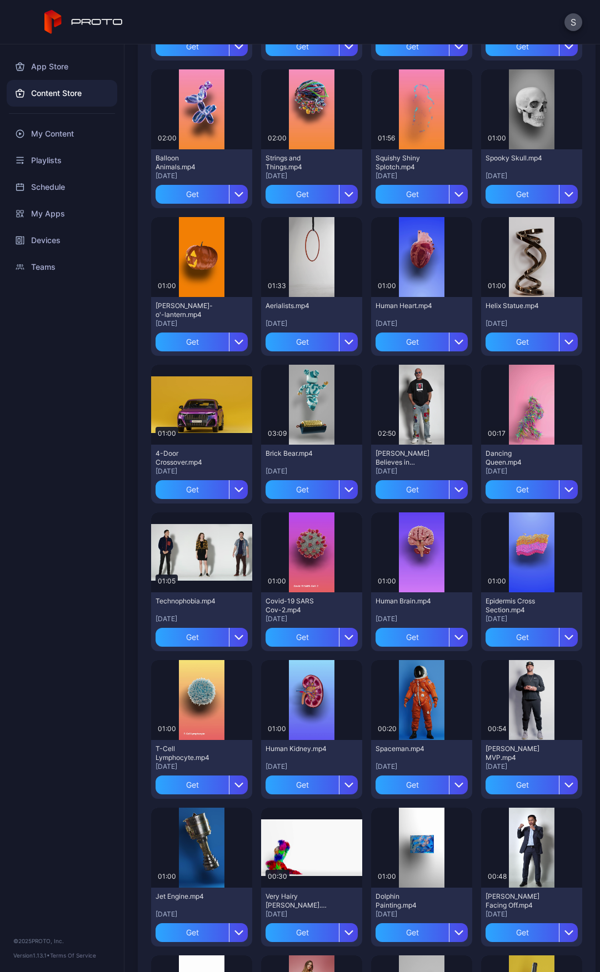
scroll to position [0, 0]
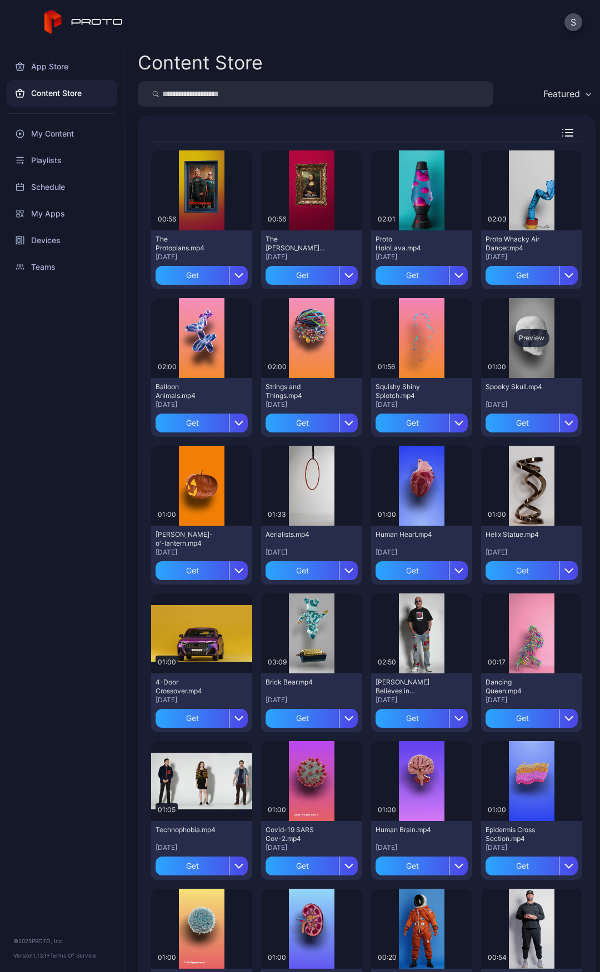
click at [517, 326] on div "Preview" at bounding box center [531, 338] width 101 height 80
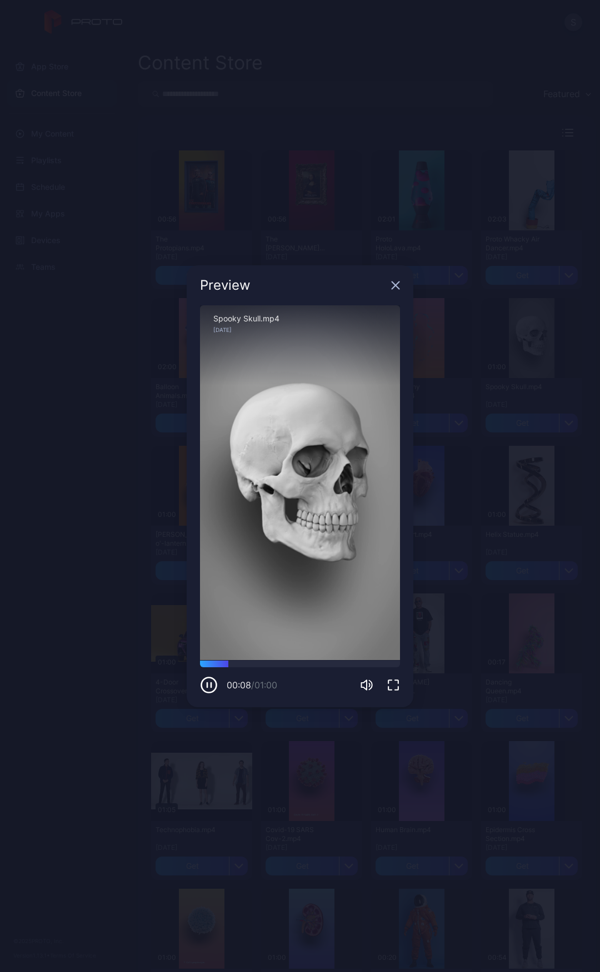
click at [401, 210] on div "Preview Sorry, your browser doesn‘t support embedded videos 00:08 / 01:00 Spook…" at bounding box center [300, 486] width 600 height 972
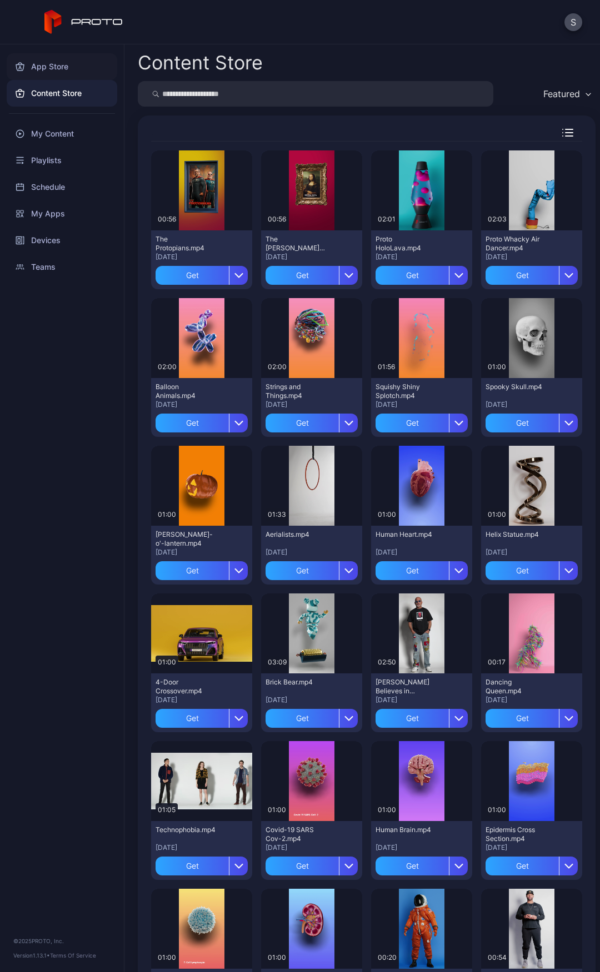
click at [57, 67] on div "App Store" at bounding box center [62, 66] width 110 height 27
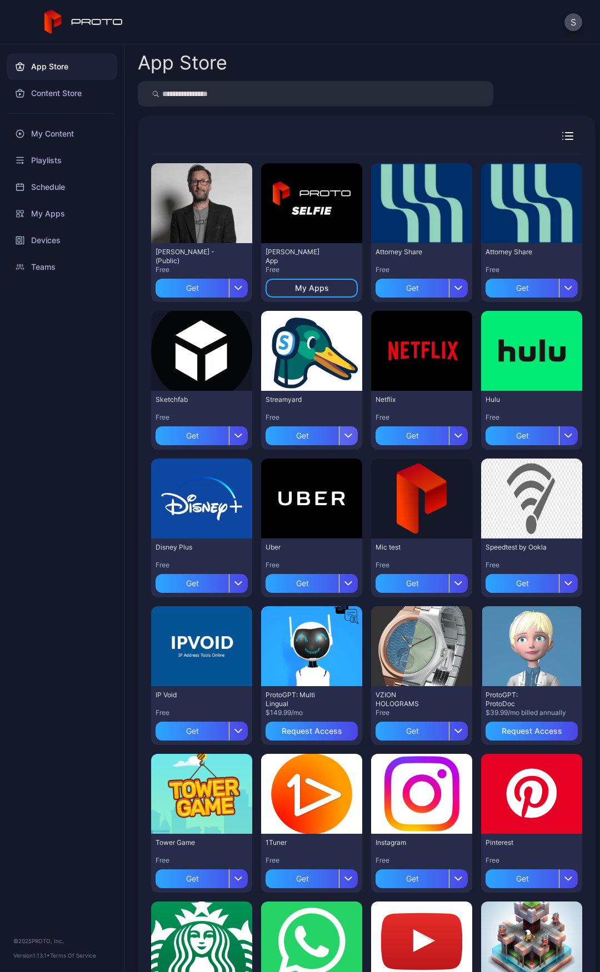
click at [345, 435] on icon "button" at bounding box center [348, 435] width 7 height 3
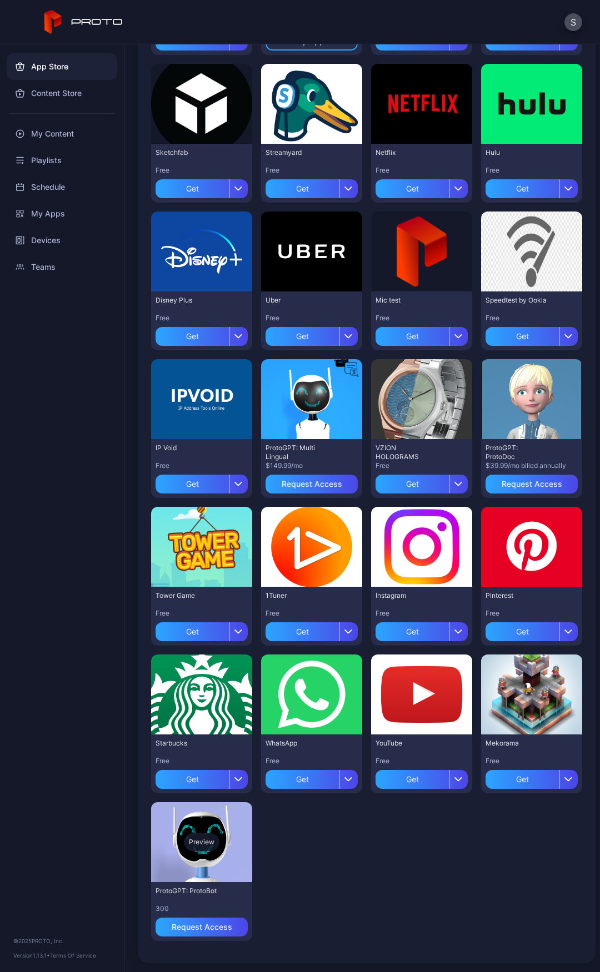
click at [172, 841] on div "Preview" at bounding box center [201, 842] width 101 height 80
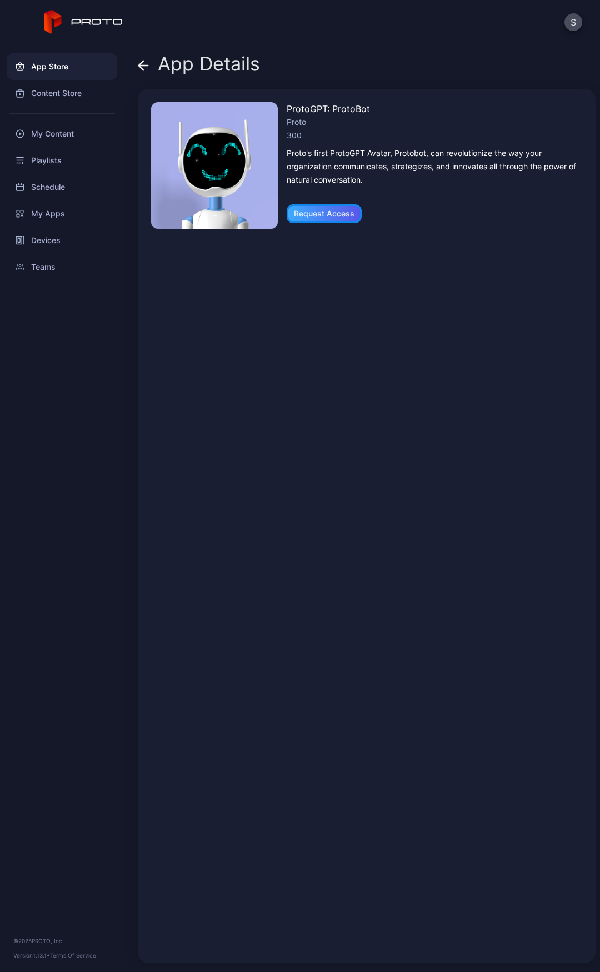
click at [332, 216] on div "Request Access" at bounding box center [324, 213] width 61 height 9
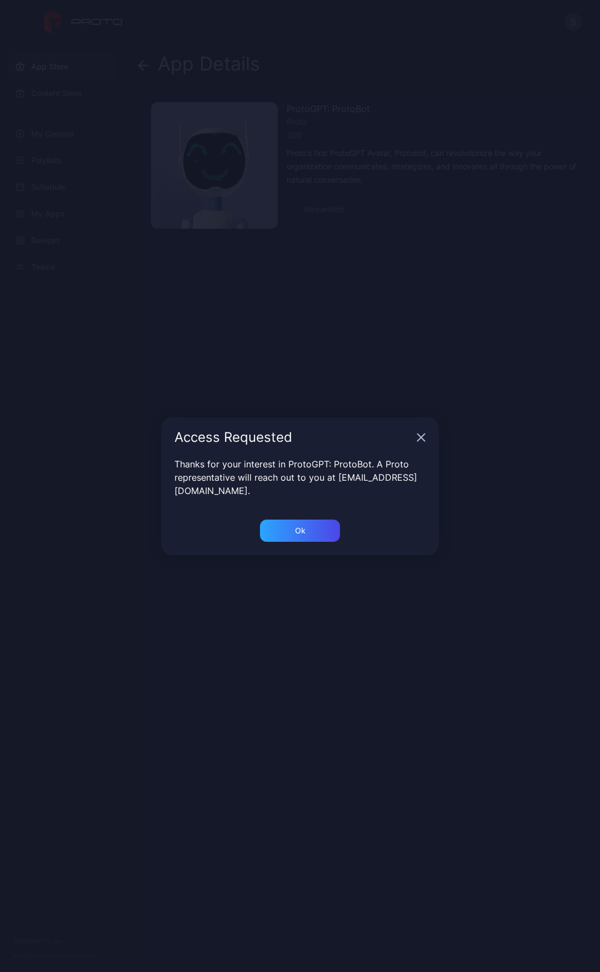
drag, startPoint x: 427, startPoint y: 436, endPoint x: 405, endPoint y: 435, distance: 22.2
click at [425, 436] on div "Access Requested" at bounding box center [300, 437] width 278 height 40
click at [420, 441] on icon "button" at bounding box center [420, 437] width 9 height 9
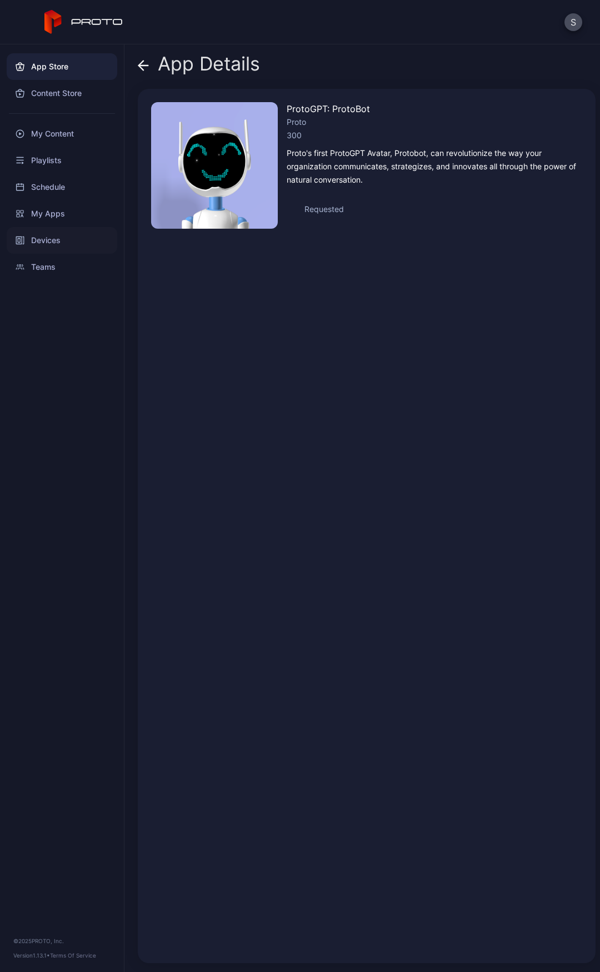
click at [47, 240] on div "Devices" at bounding box center [62, 240] width 110 height 27
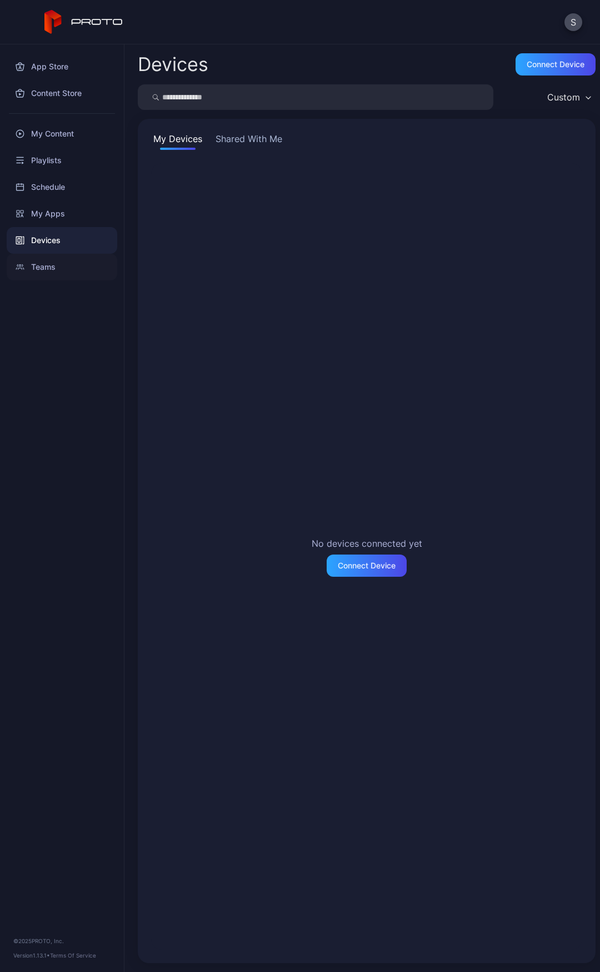
click at [46, 263] on div "Teams" at bounding box center [62, 267] width 110 height 27
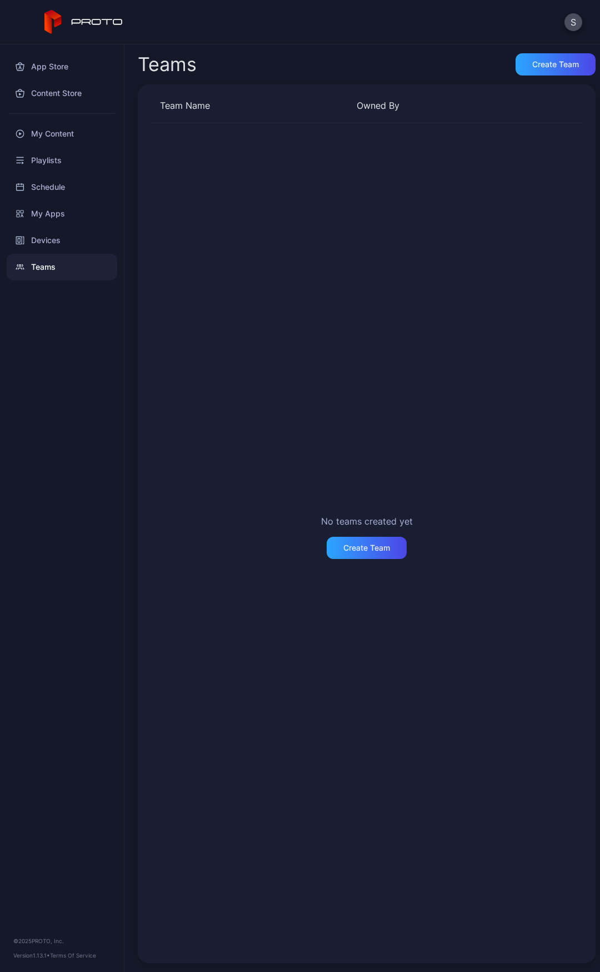
click at [61, 954] on link "Terms Of Service" at bounding box center [73, 955] width 46 height 7
